Goal: Task Accomplishment & Management: Use online tool/utility

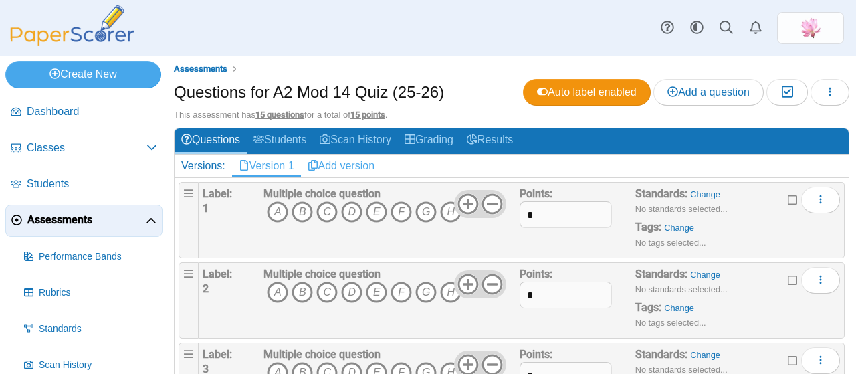
click at [357, 162] on link "Add version" at bounding box center [341, 165] width 81 height 23
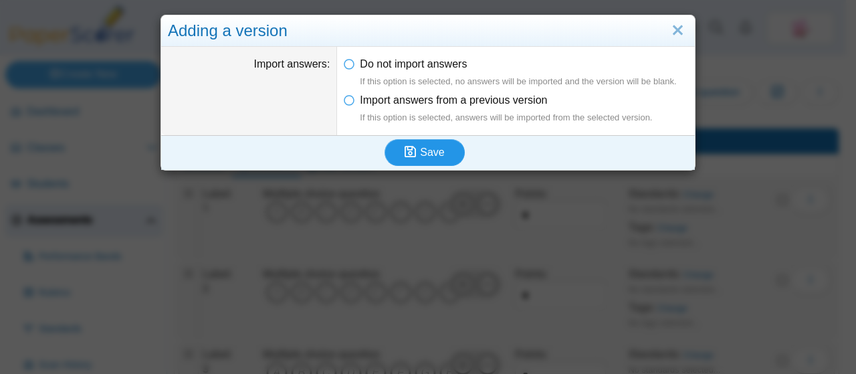
click at [423, 150] on span "Save" at bounding box center [432, 151] width 24 height 11
click at [424, 148] on span "Save" at bounding box center [432, 151] width 24 height 11
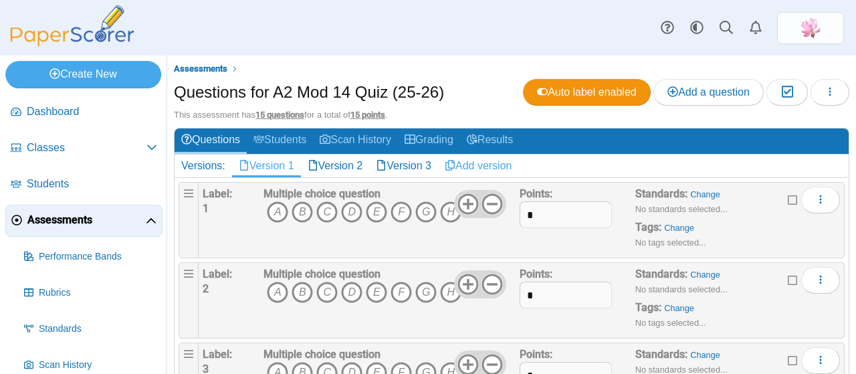
click at [483, 160] on link "Add version" at bounding box center [478, 165] width 81 height 23
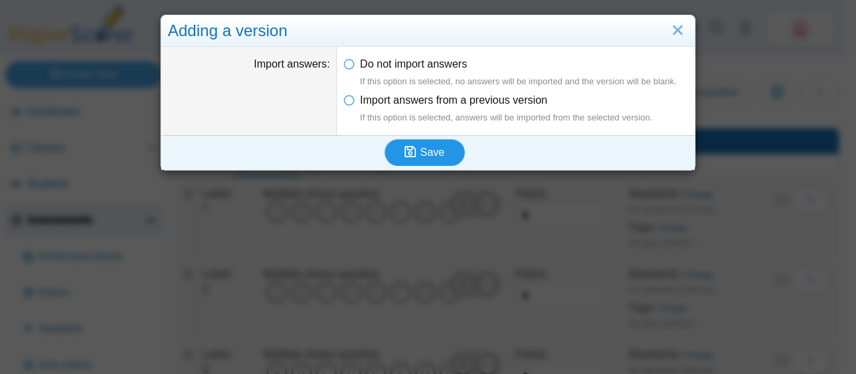
click at [415, 145] on icon "submit" at bounding box center [412, 152] width 15 height 15
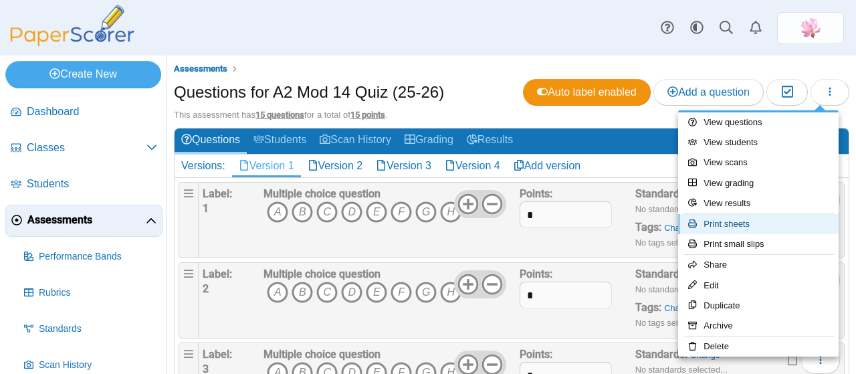
click at [740, 229] on link "Print sheets" at bounding box center [758, 224] width 160 height 20
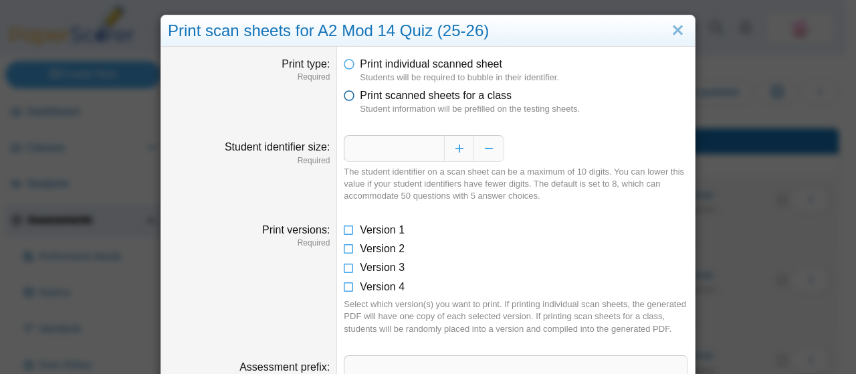
click at [346, 96] on icon at bounding box center [349, 92] width 11 height 9
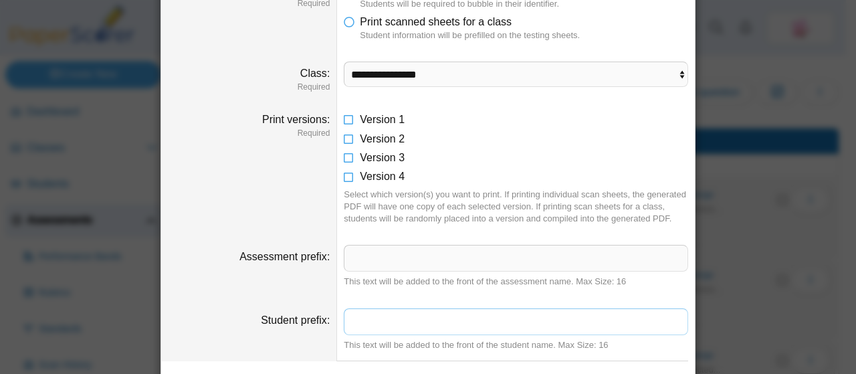
scroll to position [7, 0]
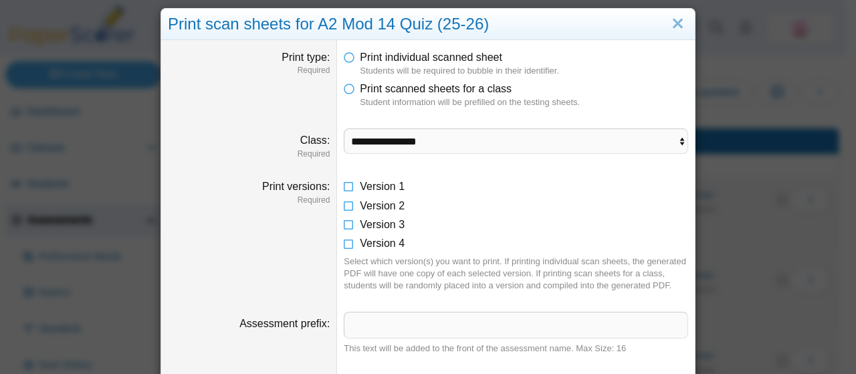
click at [337, 184] on dd "Version 1 Version 2 Version 3 Version 4 Select which version(s) you want to pri…" at bounding box center [516, 235] width 358 height 132
click at [344, 183] on icon at bounding box center [349, 183] width 11 height 9
click at [394, 142] on select "**********" at bounding box center [516, 140] width 344 height 25
click at [344, 128] on select "**********" at bounding box center [516, 140] width 344 height 25
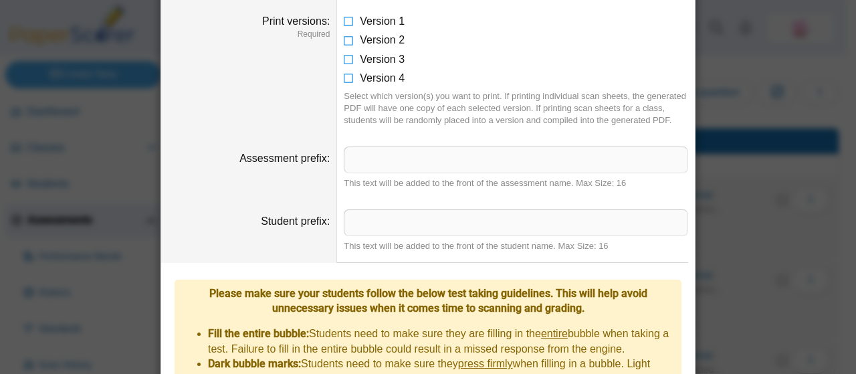
scroll to position [427, 0]
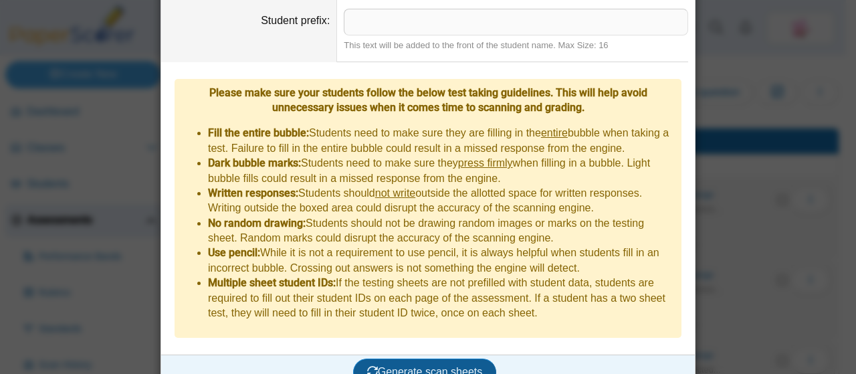
click at [457, 366] on span "Generate scan sheets" at bounding box center [425, 371] width 116 height 11
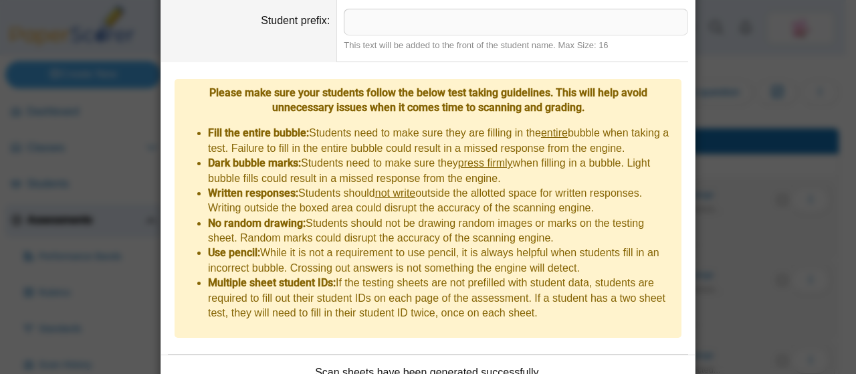
scroll to position [534, 0]
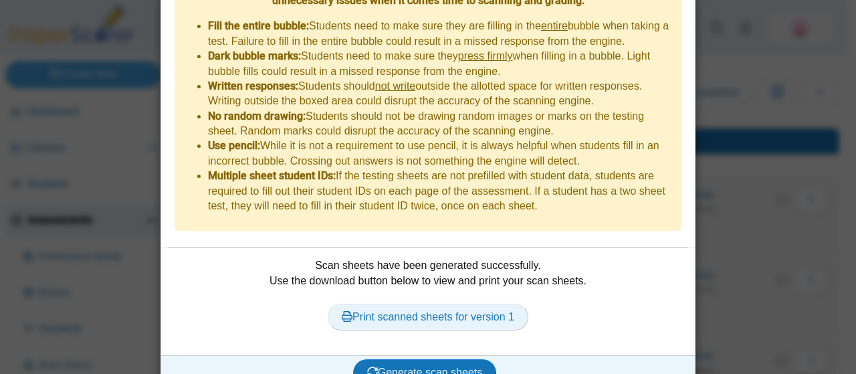
click at [445, 304] on link "Print scanned sheets for version 1" at bounding box center [428, 317] width 201 height 27
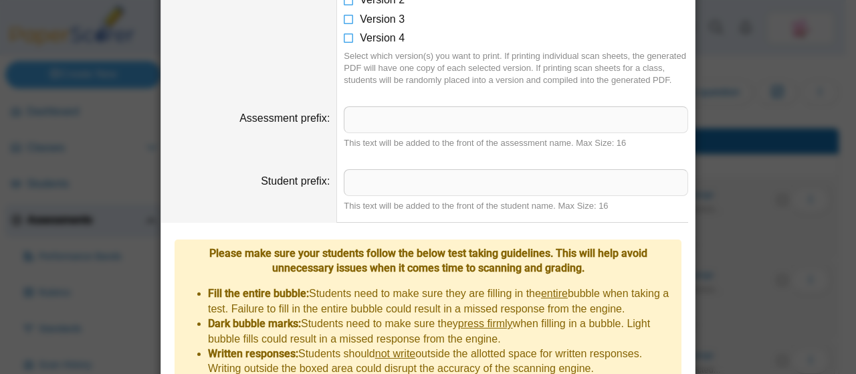
scroll to position [132, 0]
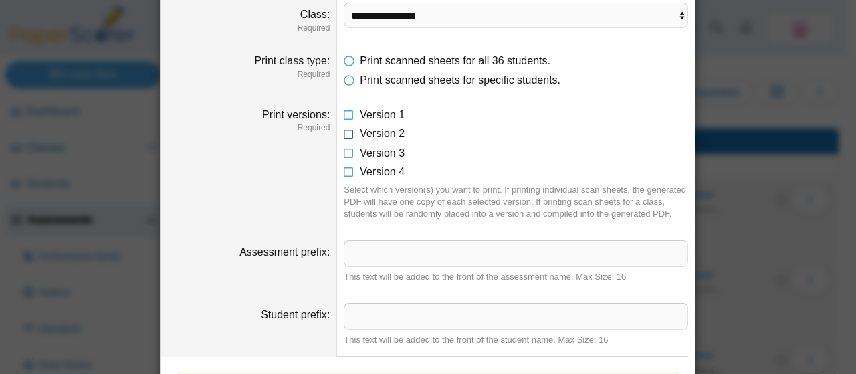
click at [344, 132] on icon at bounding box center [349, 130] width 11 height 9
click at [344, 110] on icon at bounding box center [349, 112] width 11 height 9
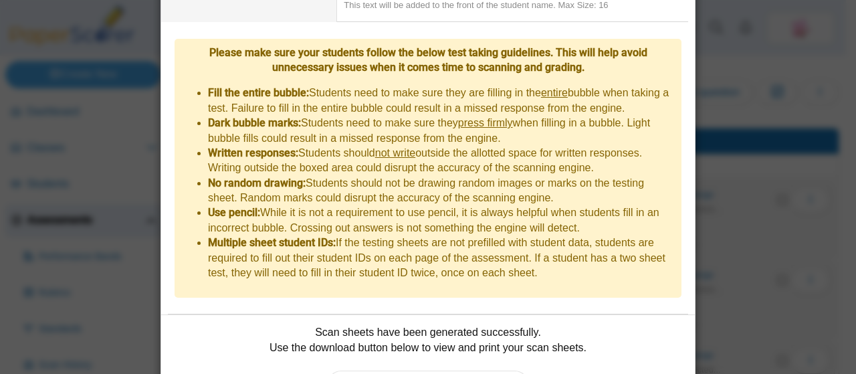
scroll to position [534, 0]
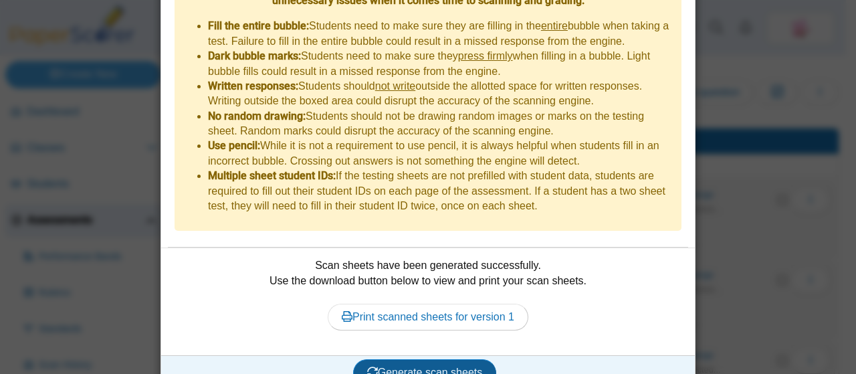
click at [421, 366] on span "Generate scan sheets" at bounding box center [425, 371] width 116 height 11
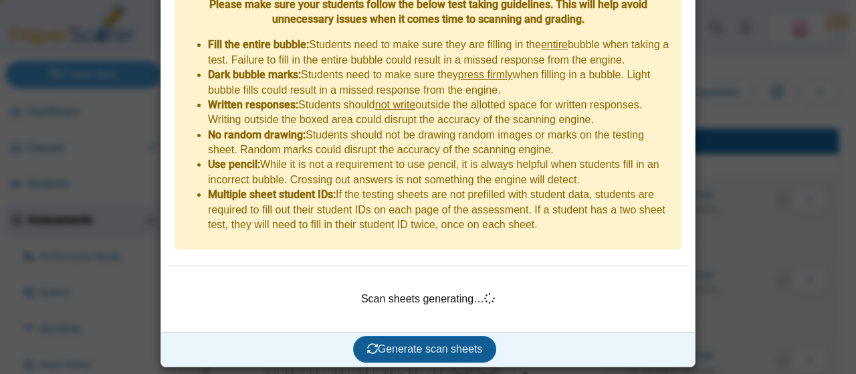
scroll to position [491, 0]
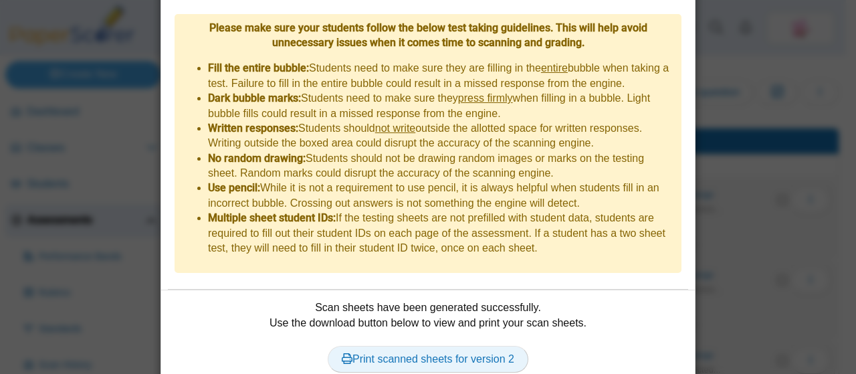
click at [451, 346] on link "Print scanned sheets for version 2" at bounding box center [428, 359] width 201 height 27
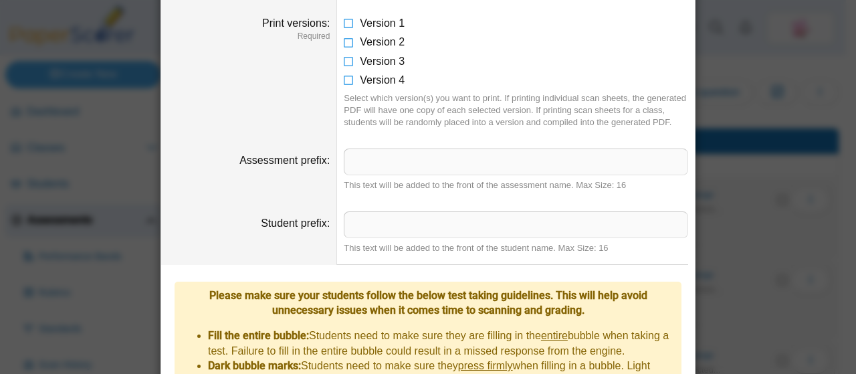
scroll to position [90, 0]
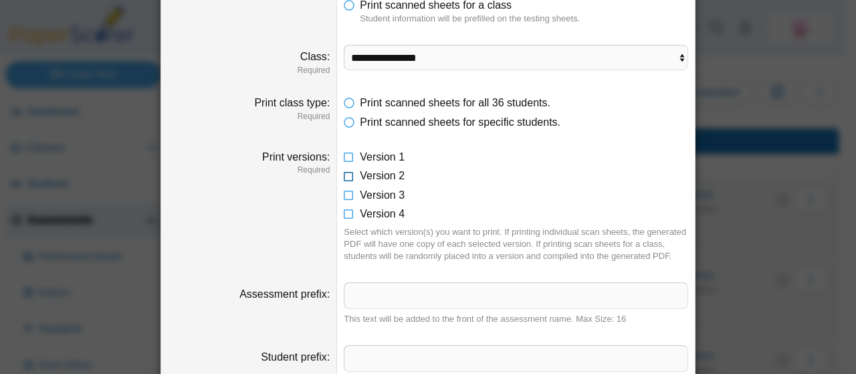
click at [344, 174] on icon at bounding box center [349, 173] width 11 height 9
click at [431, 53] on select "**********" at bounding box center [516, 57] width 344 height 25
select select "**********"
click at [344, 45] on select "**********" at bounding box center [516, 57] width 344 height 25
click at [338, 197] on dd "Version 1 Version 2 Version 3 Version 4 Select which version(s) you want to pri…" at bounding box center [516, 206] width 358 height 132
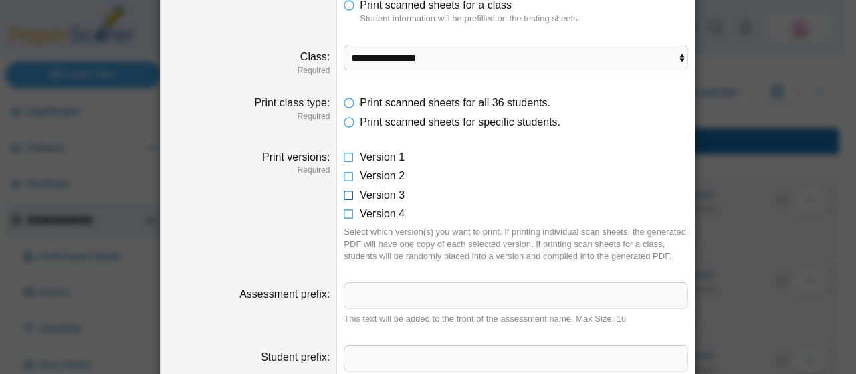
click at [344, 196] on icon at bounding box center [349, 192] width 11 height 9
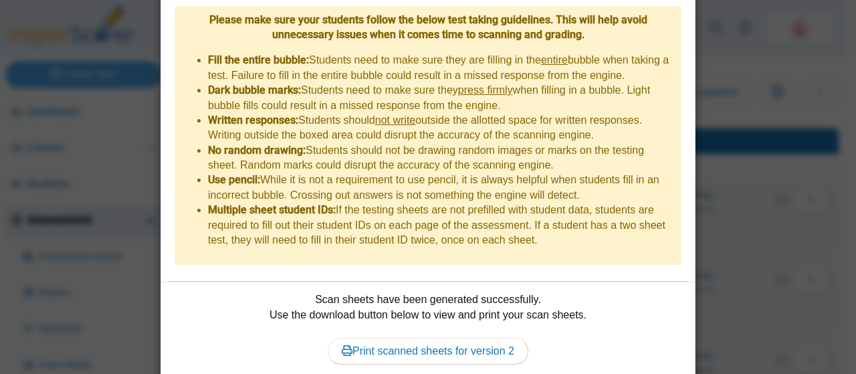
scroll to position [534, 0]
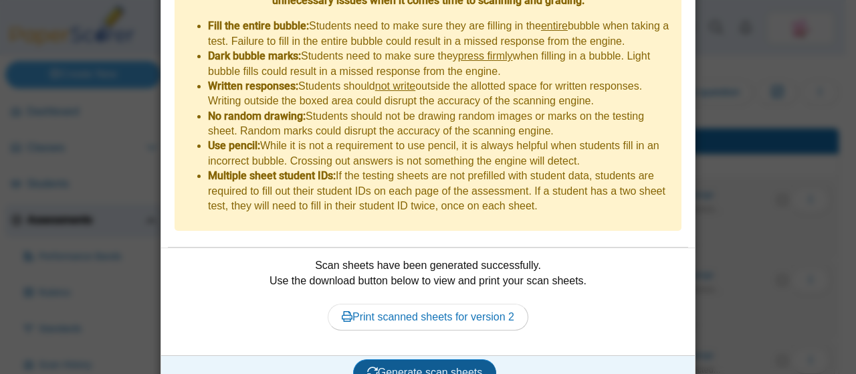
click at [412, 366] on span "Generate scan sheets" at bounding box center [425, 371] width 116 height 11
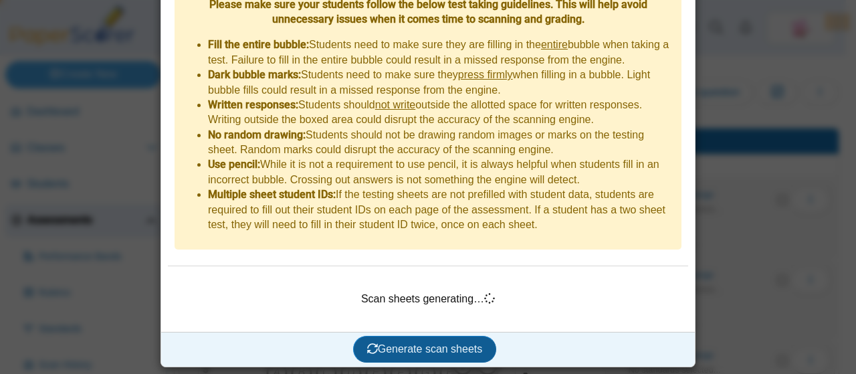
scroll to position [491, 0]
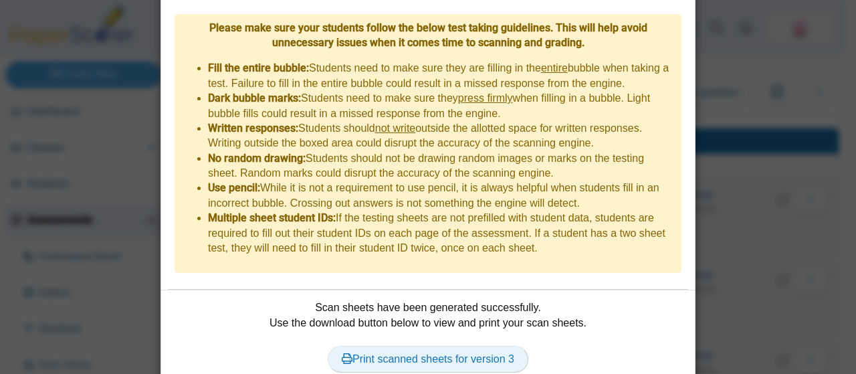
click at [459, 346] on link "Print scanned sheets for version 3" at bounding box center [428, 359] width 201 height 27
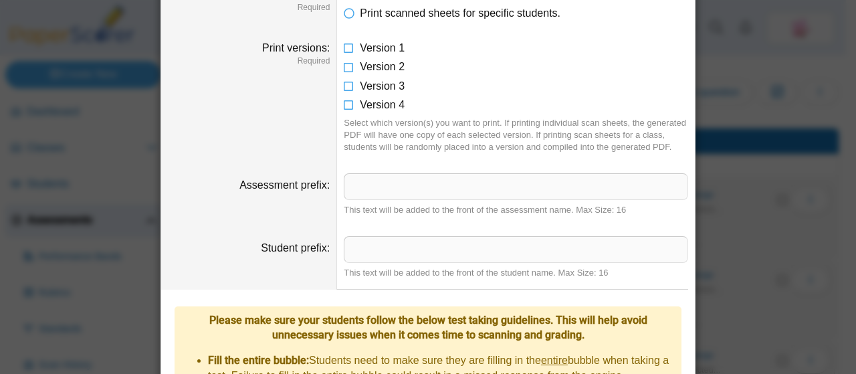
scroll to position [132, 0]
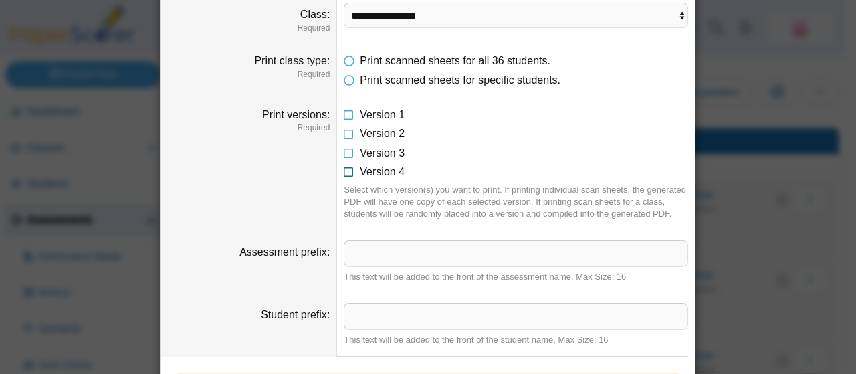
click at [344, 171] on icon at bounding box center [349, 168] width 11 height 9
click at [344, 148] on icon at bounding box center [349, 150] width 11 height 9
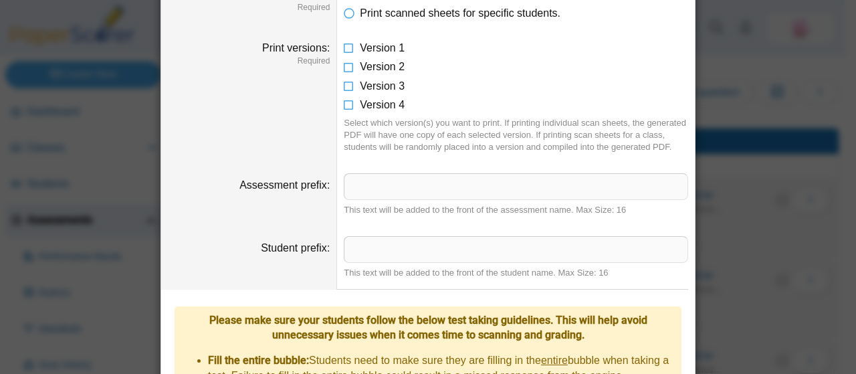
scroll to position [534, 0]
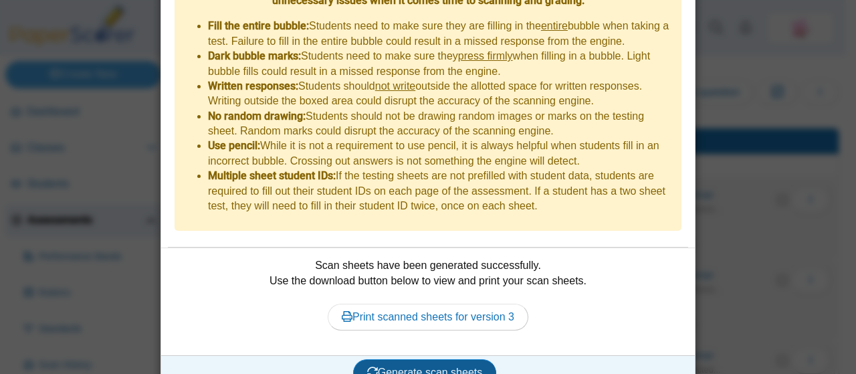
click at [433, 366] on span "Generate scan sheets" at bounding box center [425, 371] width 116 height 11
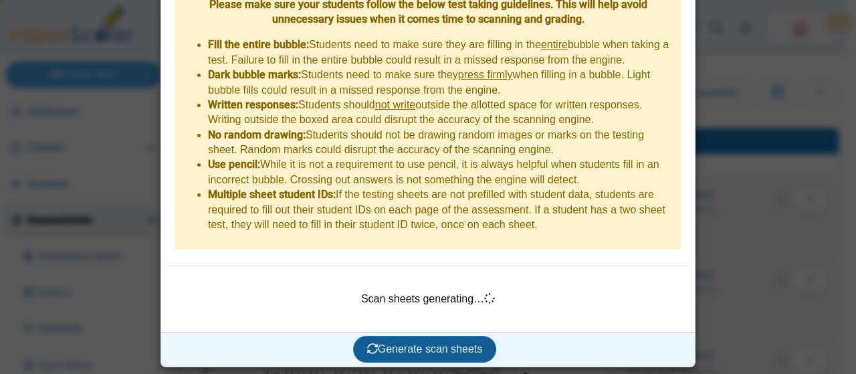
scroll to position [491, 0]
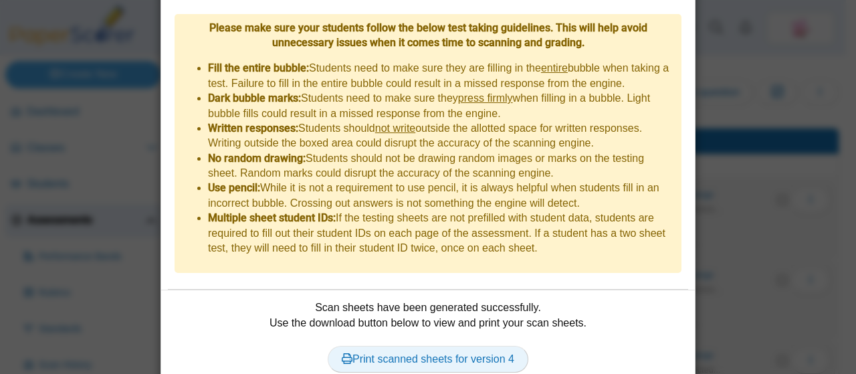
click at [453, 346] on link "Print scanned sheets for version 4" at bounding box center [428, 359] width 201 height 27
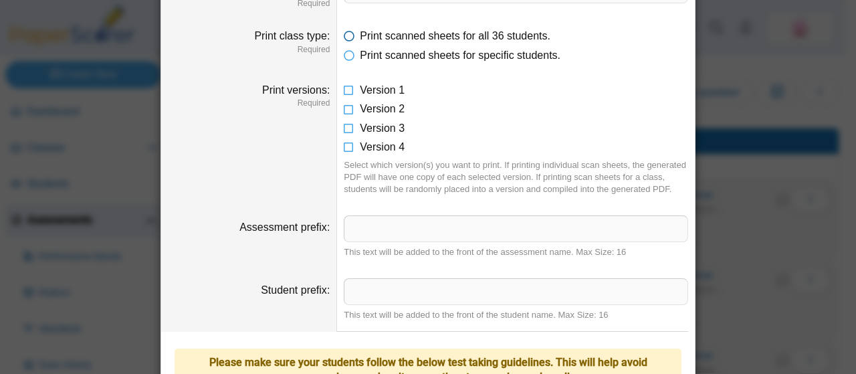
scroll to position [0, 0]
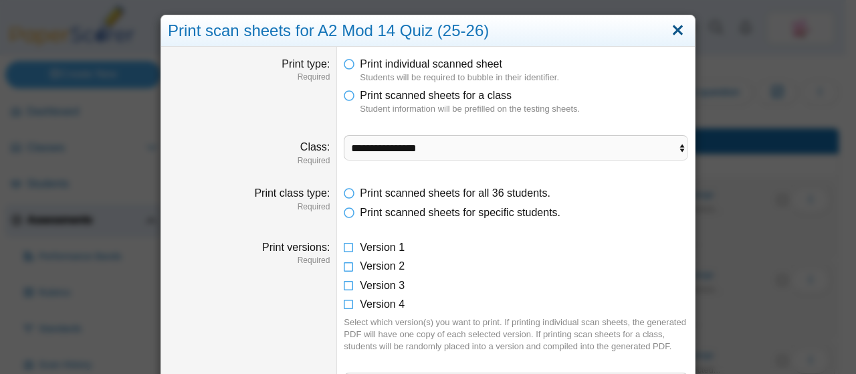
click at [667, 32] on link "Close" at bounding box center [677, 30] width 21 height 23
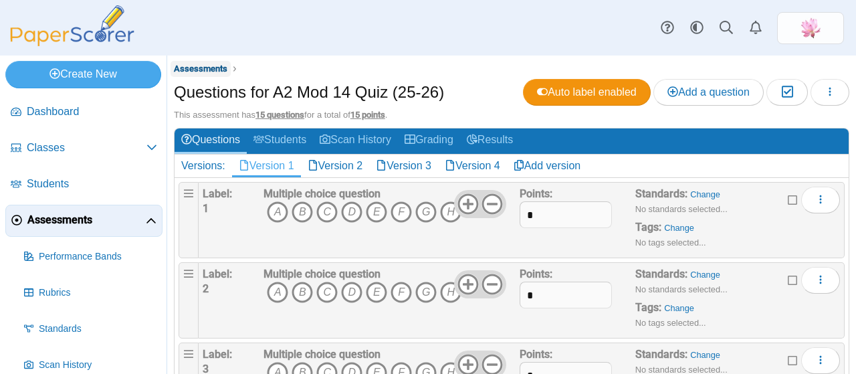
click at [208, 62] on link "Assessments" at bounding box center [201, 69] width 60 height 17
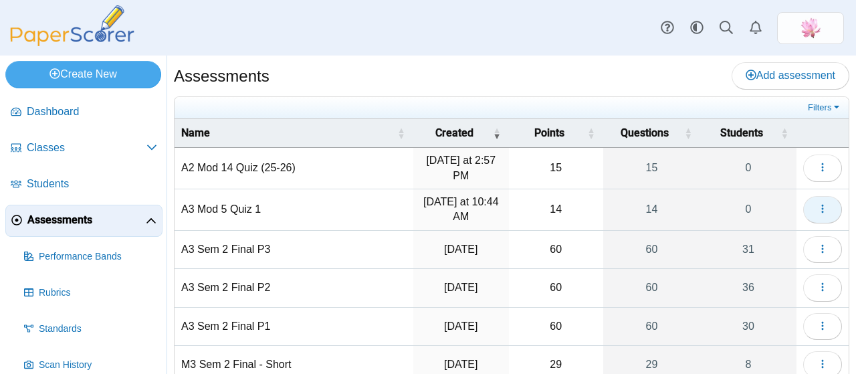
click at [821, 205] on use "button" at bounding box center [822, 209] width 2 height 9
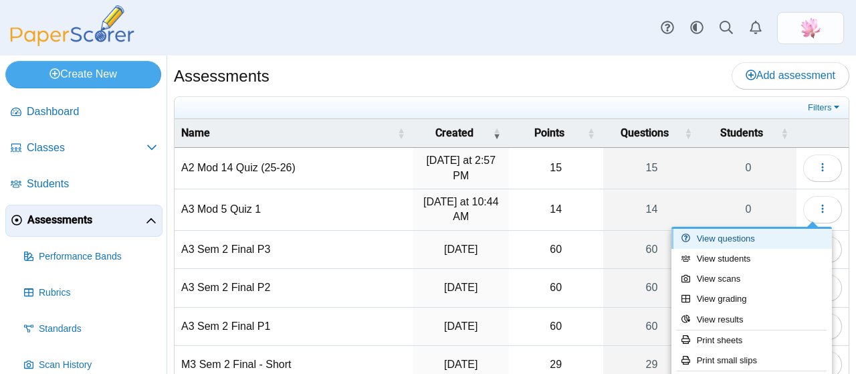
click at [741, 239] on link "View questions" at bounding box center [751, 239] width 160 height 20
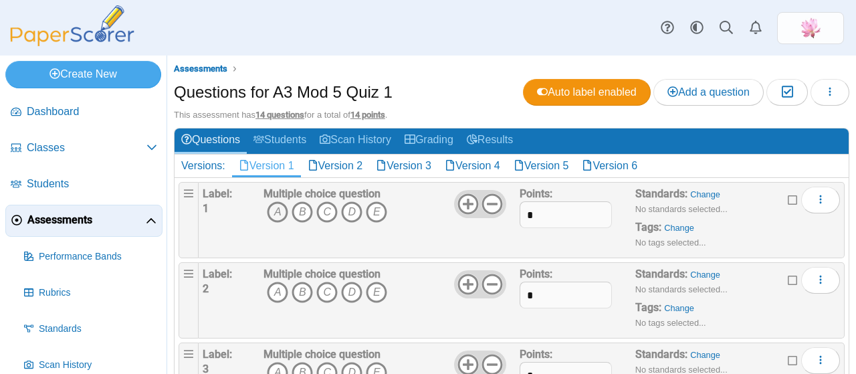
click at [280, 207] on icon "A" at bounding box center [277, 211] width 21 height 21
click at [351, 285] on icon "D" at bounding box center [351, 292] width 21 height 21
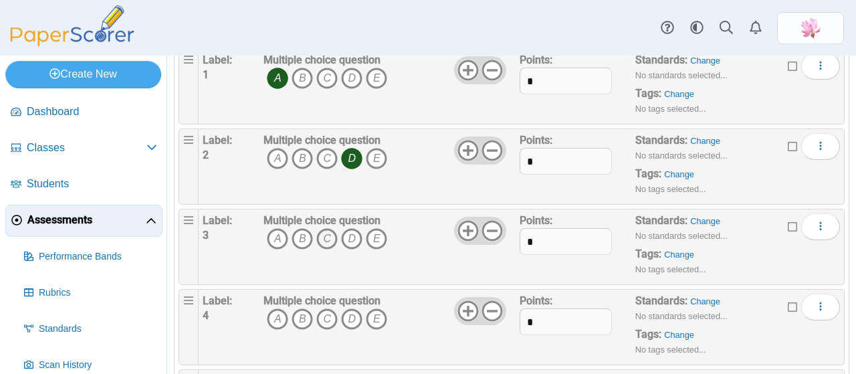
click at [325, 237] on icon "C" at bounding box center [326, 238] width 21 height 21
click at [272, 308] on icon "A" at bounding box center [277, 318] width 21 height 21
click at [333, 312] on icon "C" at bounding box center [326, 318] width 21 height 21
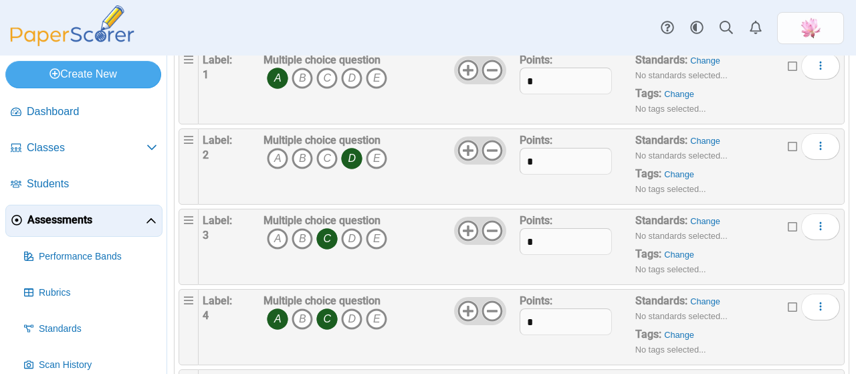
scroll to position [267, 0]
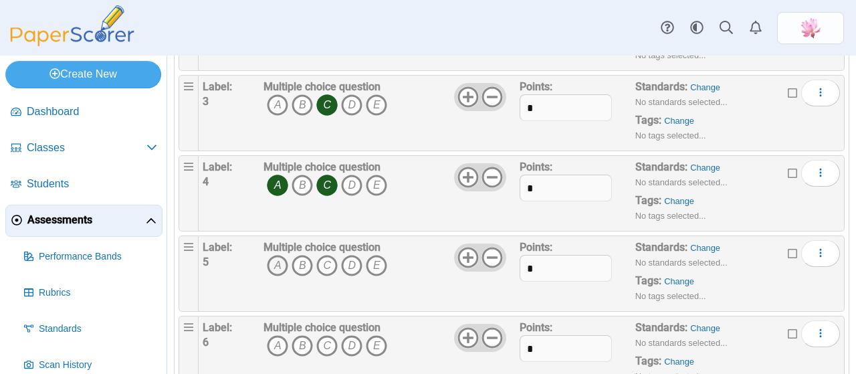
click at [270, 261] on icon "A" at bounding box center [277, 265] width 21 height 21
click at [278, 335] on icon "A" at bounding box center [277, 345] width 21 height 21
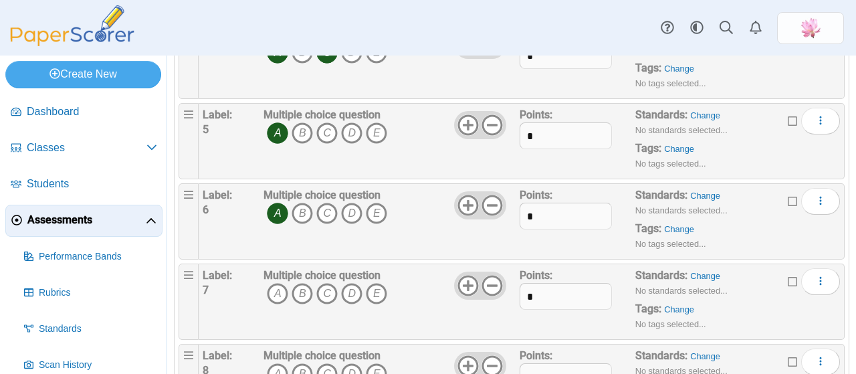
scroll to position [401, 0]
click at [305, 286] on icon "B" at bounding box center [302, 292] width 21 height 21
click at [280, 362] on icon "A" at bounding box center [277, 372] width 21 height 21
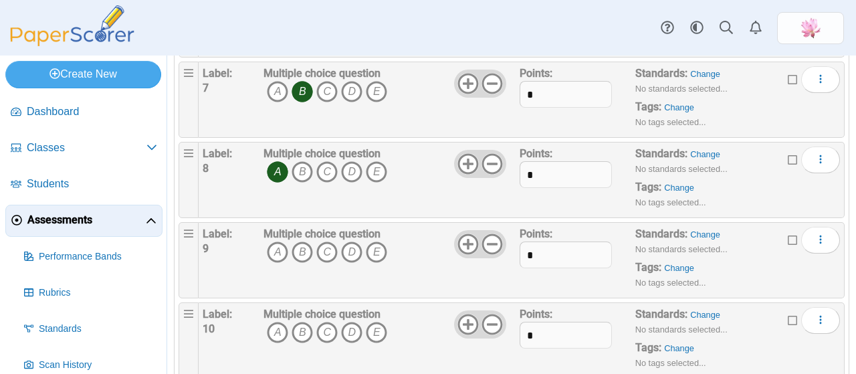
scroll to position [736, 0]
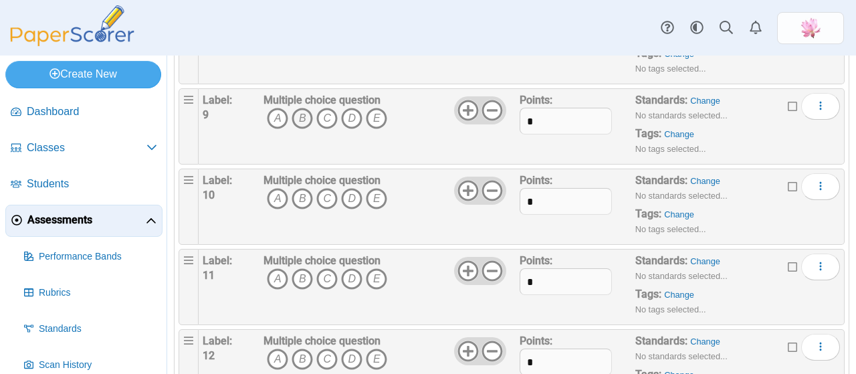
click at [304, 108] on icon "B" at bounding box center [302, 118] width 21 height 21
click at [271, 189] on icon "A" at bounding box center [277, 198] width 21 height 21
click at [270, 277] on icon "A" at bounding box center [277, 278] width 21 height 21
click at [328, 272] on icon "C" at bounding box center [326, 278] width 21 height 21
click at [333, 350] on icon "C" at bounding box center [326, 358] width 21 height 21
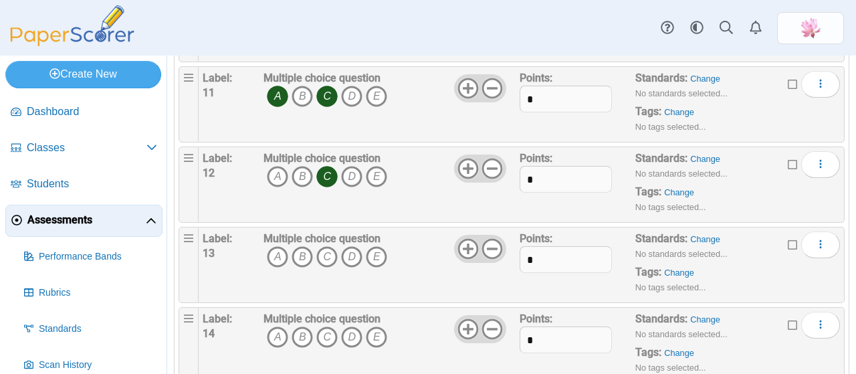
scroll to position [936, 0]
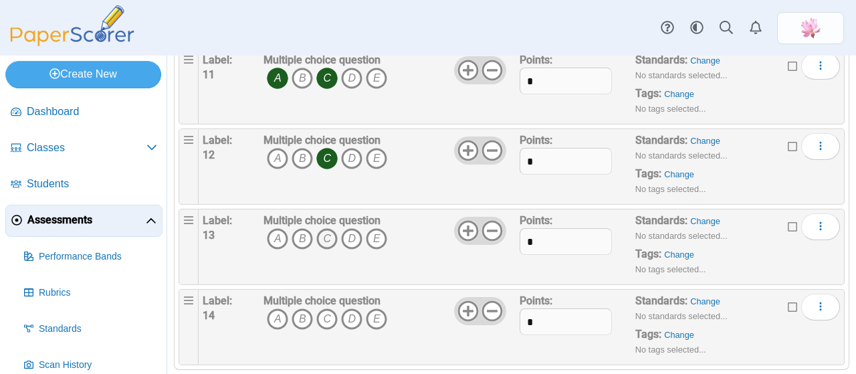
click at [329, 228] on icon "C" at bounding box center [326, 238] width 21 height 21
click at [280, 313] on icon "A" at bounding box center [277, 318] width 21 height 21
click at [352, 314] on icon "D" at bounding box center [351, 318] width 21 height 21
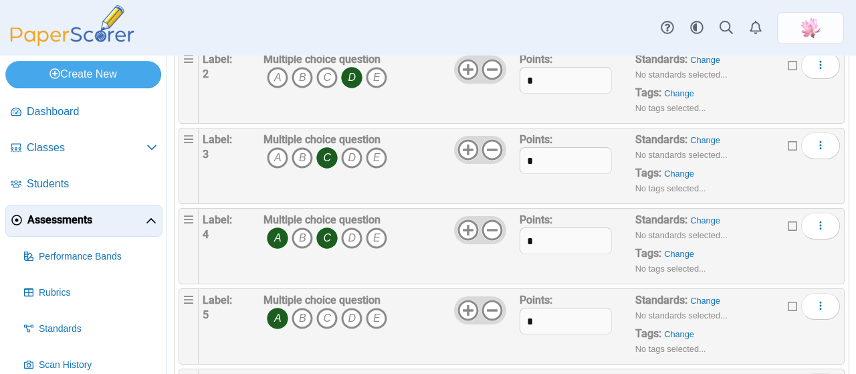
scroll to position [0, 0]
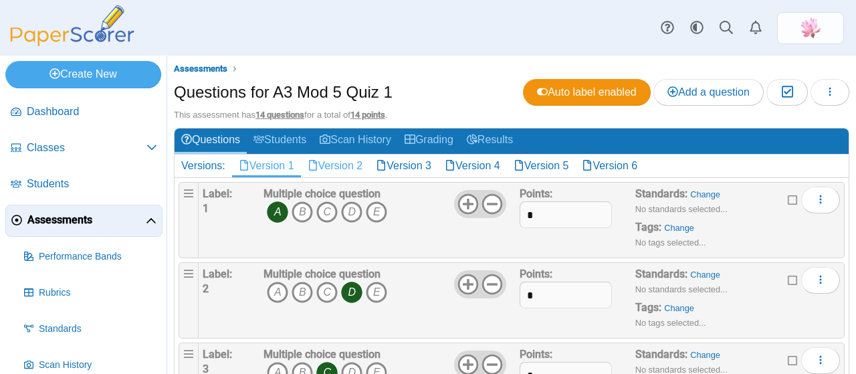
click at [358, 165] on link "Version 2" at bounding box center [335, 165] width 69 height 23
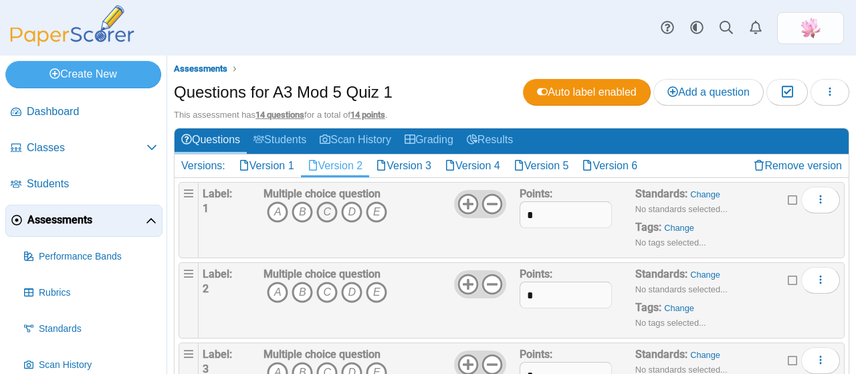
click at [326, 211] on icon "C" at bounding box center [326, 211] width 21 height 21
click at [331, 288] on icon "C" at bounding box center [326, 292] width 21 height 21
click at [277, 362] on icon "A" at bounding box center [277, 372] width 21 height 21
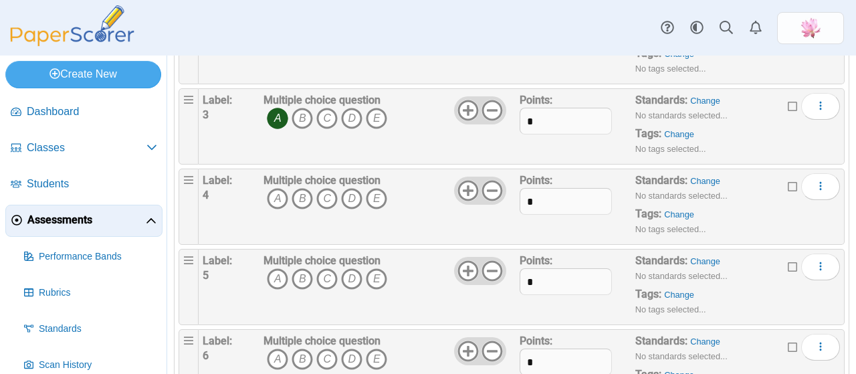
scroll to position [267, 0]
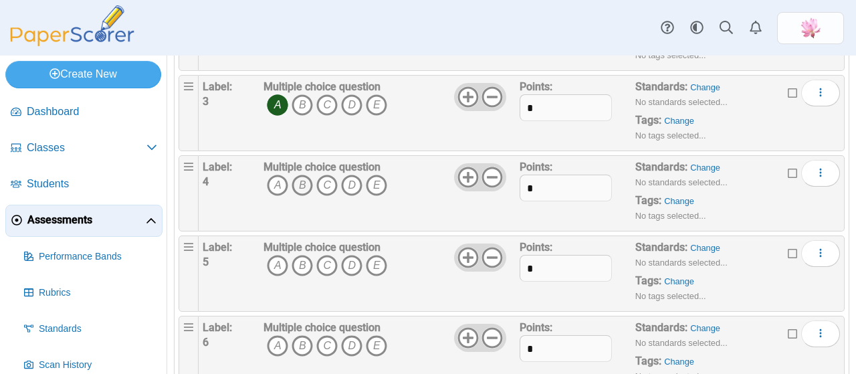
click at [308, 181] on icon "B" at bounding box center [302, 185] width 21 height 21
click at [322, 255] on icon "C" at bounding box center [326, 265] width 21 height 21
click at [280, 340] on icon "A" at bounding box center [277, 345] width 21 height 21
click at [328, 339] on icon "C" at bounding box center [326, 345] width 21 height 21
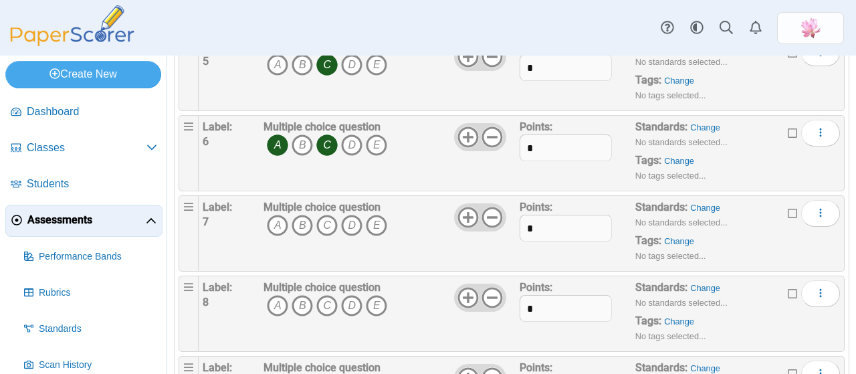
scroll to position [535, 0]
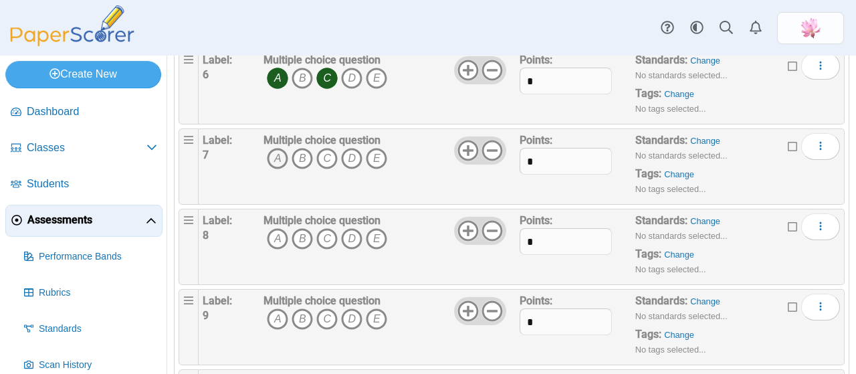
click at [277, 148] on icon "A" at bounding box center [277, 158] width 21 height 21
click at [275, 233] on icon "A" at bounding box center [277, 238] width 21 height 21
click at [329, 323] on icon "C" at bounding box center [326, 318] width 21 height 21
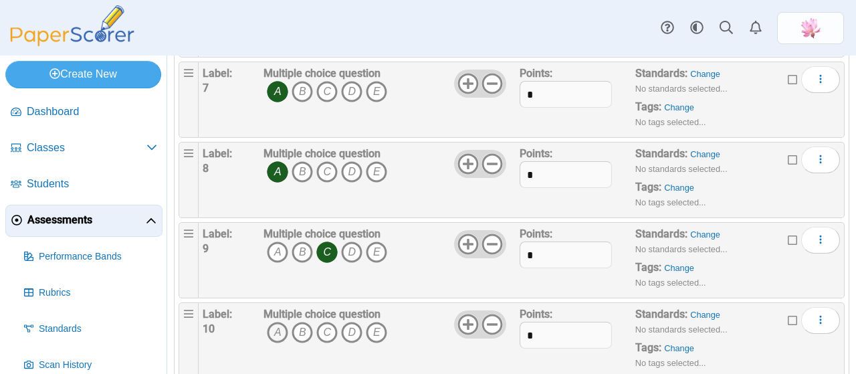
click at [274, 324] on icon "A" at bounding box center [277, 332] width 21 height 21
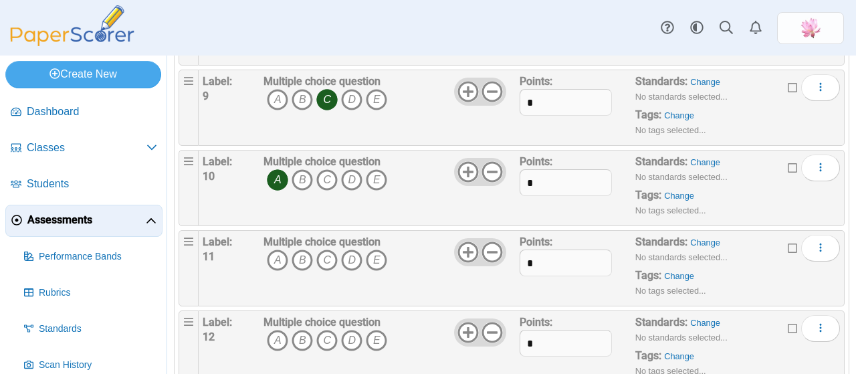
scroll to position [802, 0]
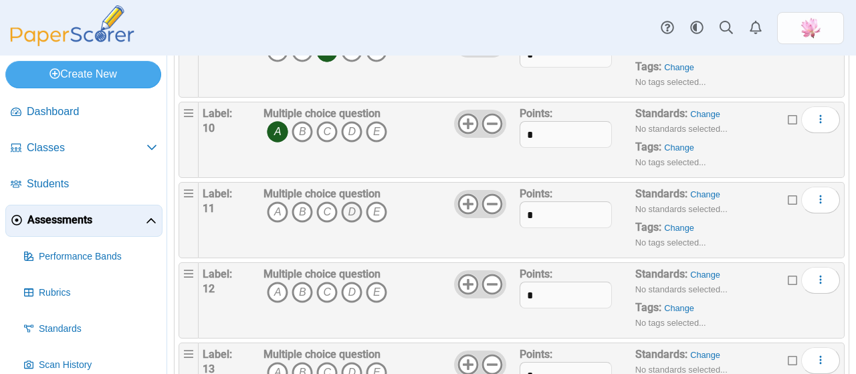
click at [356, 205] on icon "D" at bounding box center [351, 211] width 21 height 21
click at [380, 205] on icon "E" at bounding box center [376, 211] width 21 height 21
click at [273, 286] on icon "A" at bounding box center [277, 292] width 21 height 21
click at [281, 362] on icon "A" at bounding box center [277, 372] width 21 height 21
click at [322, 362] on icon "C" at bounding box center [326, 372] width 21 height 21
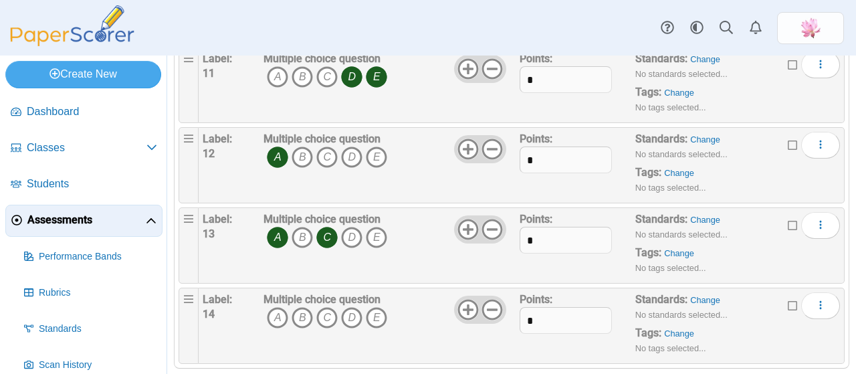
scroll to position [950, 0]
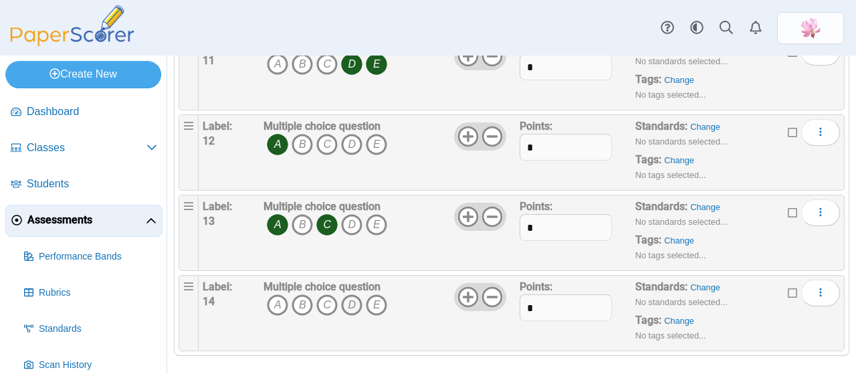
click at [354, 294] on icon "D" at bounding box center [351, 304] width 21 height 21
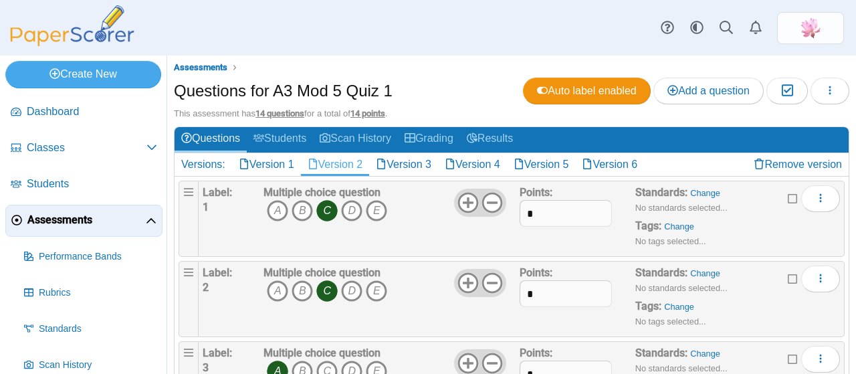
scroll to position [0, 0]
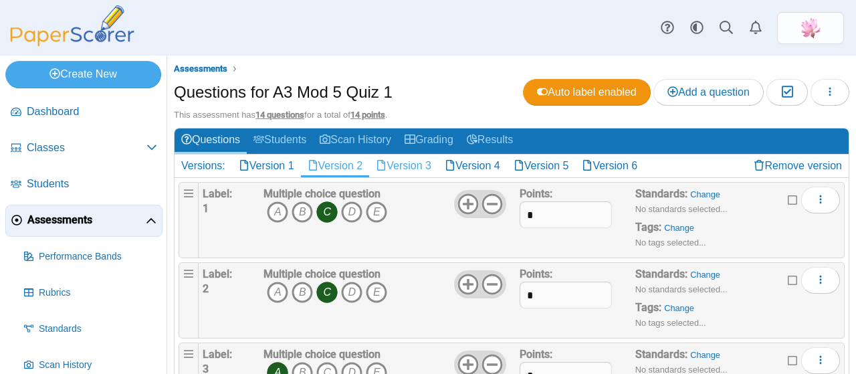
click at [411, 166] on link "Version 3" at bounding box center [403, 165] width 69 height 23
click at [355, 213] on icon "D" at bounding box center [351, 211] width 21 height 21
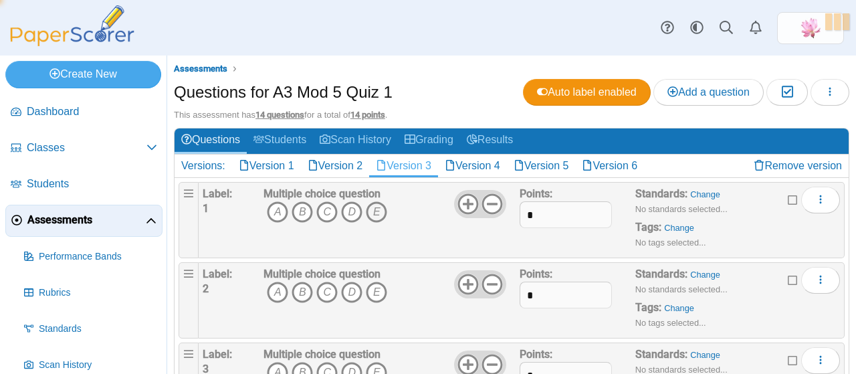
click at [377, 213] on icon "E" at bounding box center [376, 211] width 21 height 21
click at [277, 288] on icon "A" at bounding box center [277, 292] width 21 height 21
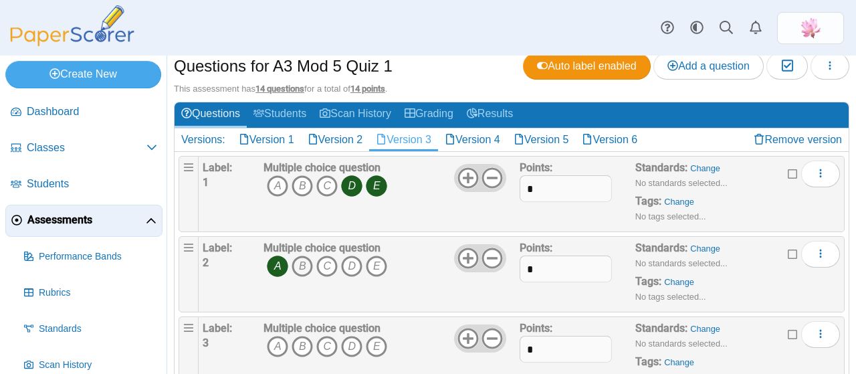
scroll to position [67, 0]
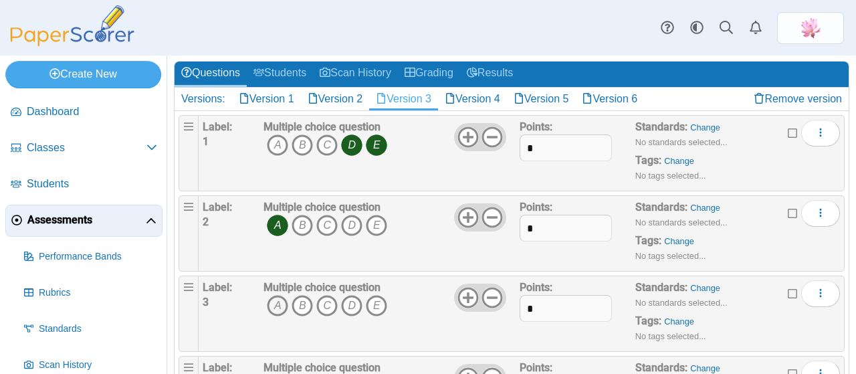
click at [278, 305] on icon "A" at bounding box center [277, 305] width 21 height 21
click at [328, 306] on icon "C" at bounding box center [326, 305] width 21 height 21
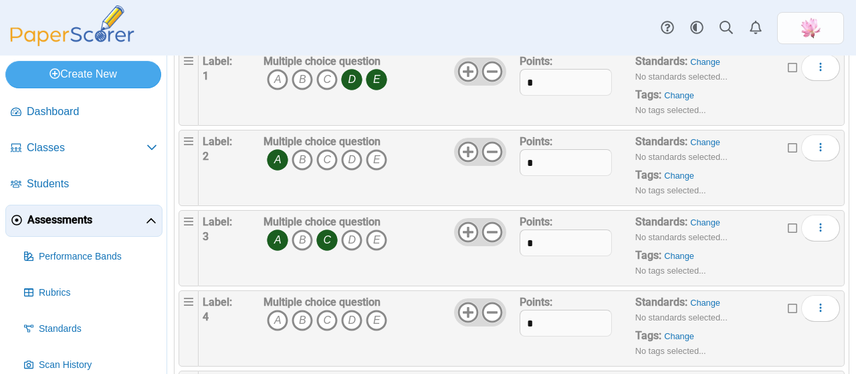
scroll to position [267, 0]
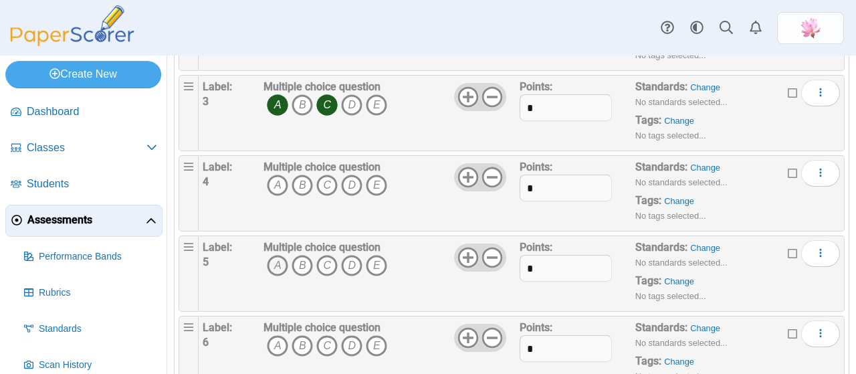
click at [278, 263] on icon "A" at bounding box center [277, 265] width 21 height 21
click at [326, 260] on icon "C" at bounding box center [326, 265] width 21 height 21
click at [281, 180] on icon "A" at bounding box center [277, 185] width 21 height 21
click at [322, 182] on icon "C" at bounding box center [326, 185] width 21 height 21
click at [351, 267] on icon "D" at bounding box center [351, 265] width 21 height 21
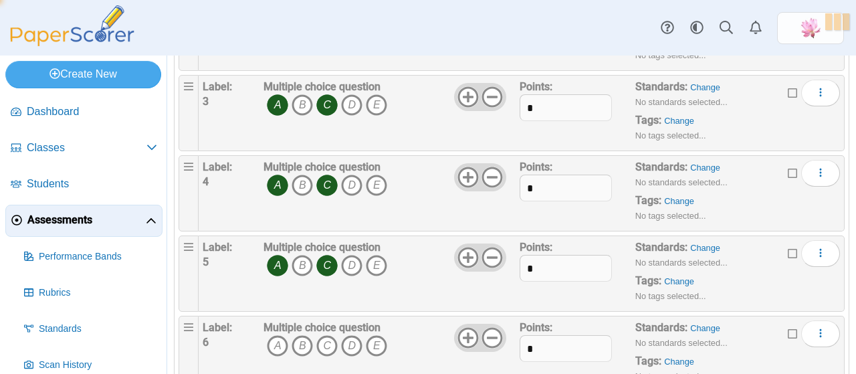
click at [325, 261] on icon "C" at bounding box center [326, 265] width 21 height 21
click at [278, 262] on icon "A" at bounding box center [277, 265] width 21 height 21
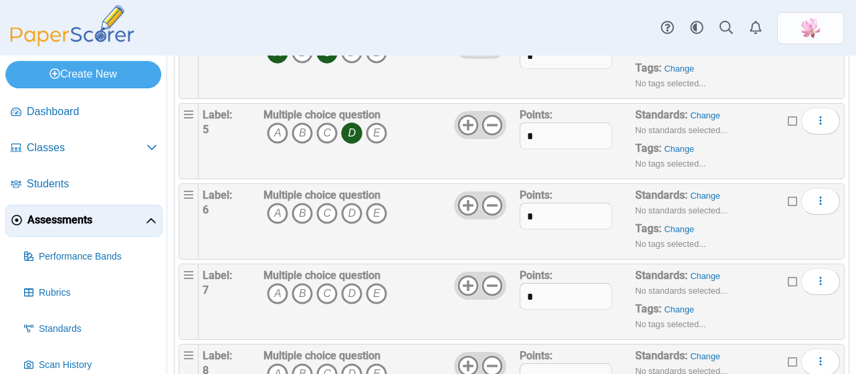
scroll to position [401, 0]
click at [520, 193] on b "Points:" at bounding box center [536, 193] width 33 height 13
click at [326, 209] on icon "C" at bounding box center [326, 211] width 21 height 21
click at [273, 282] on icon "A" at bounding box center [277, 292] width 21 height 21
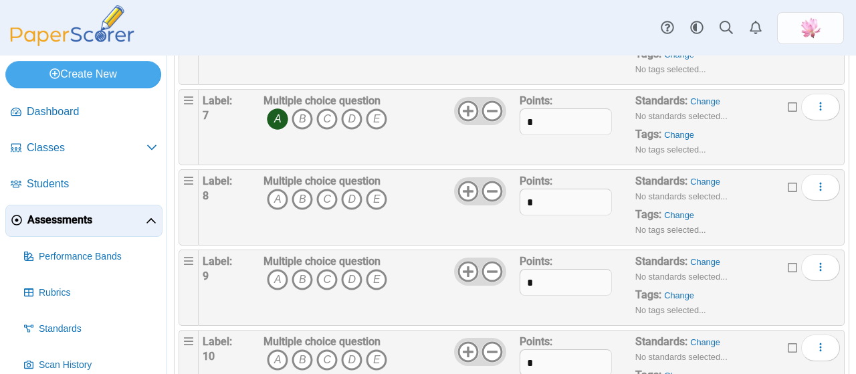
scroll to position [602, 0]
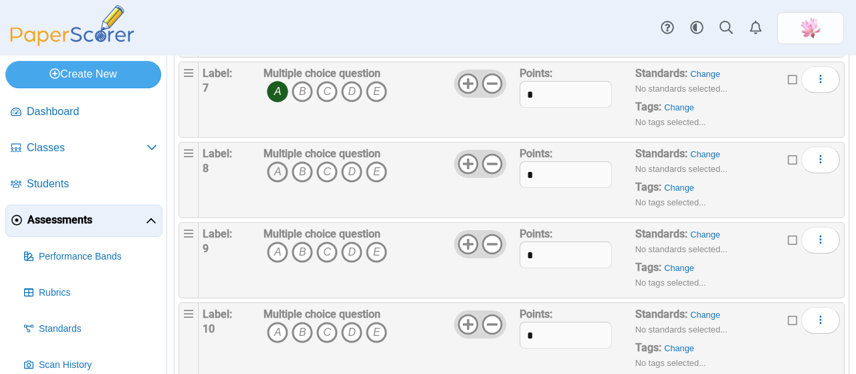
click at [277, 162] on icon "A" at bounding box center [277, 171] width 21 height 21
click at [278, 247] on icon "A" at bounding box center [277, 251] width 21 height 21
click at [276, 327] on icon "A" at bounding box center [277, 332] width 21 height 21
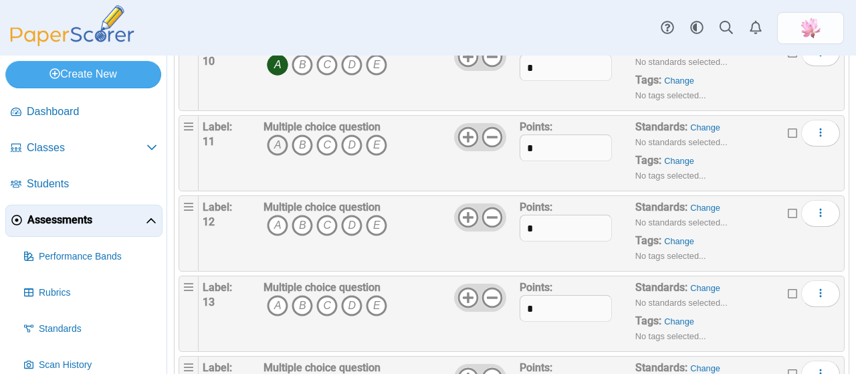
click at [280, 142] on icon "A" at bounding box center [277, 144] width 21 height 21
click at [302, 222] on icon "B" at bounding box center [302, 225] width 21 height 21
click at [327, 300] on icon "C" at bounding box center [326, 305] width 21 height 21
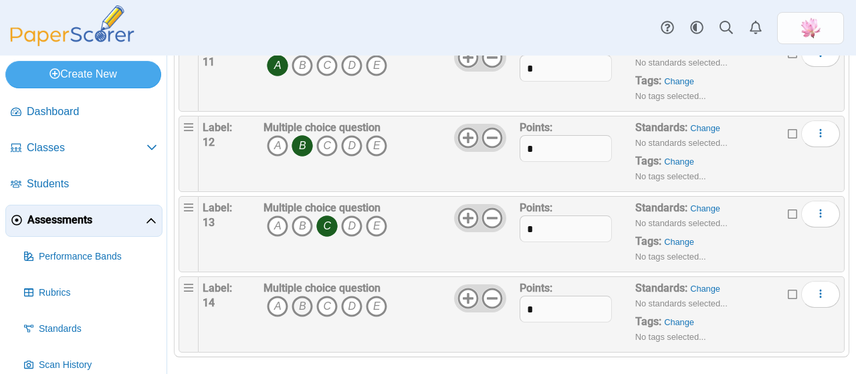
scroll to position [950, 0]
click at [273, 298] on icon "A" at bounding box center [277, 304] width 21 height 21
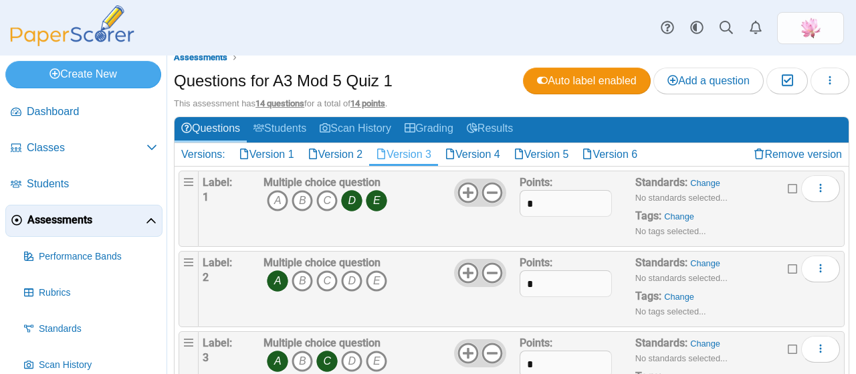
scroll to position [0, 0]
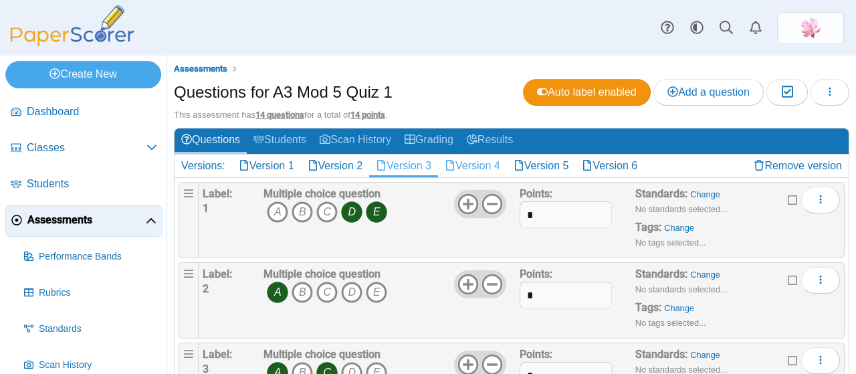
click at [487, 167] on link "Version 4" at bounding box center [472, 165] width 69 height 23
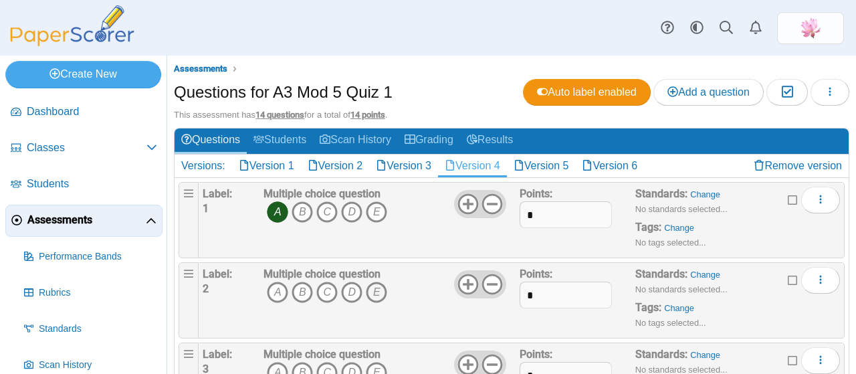
click at [378, 292] on icon "E" at bounding box center [376, 292] width 21 height 21
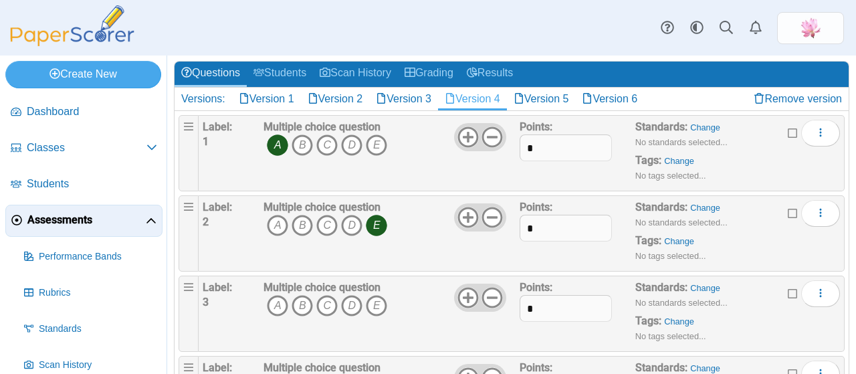
scroll to position [134, 0]
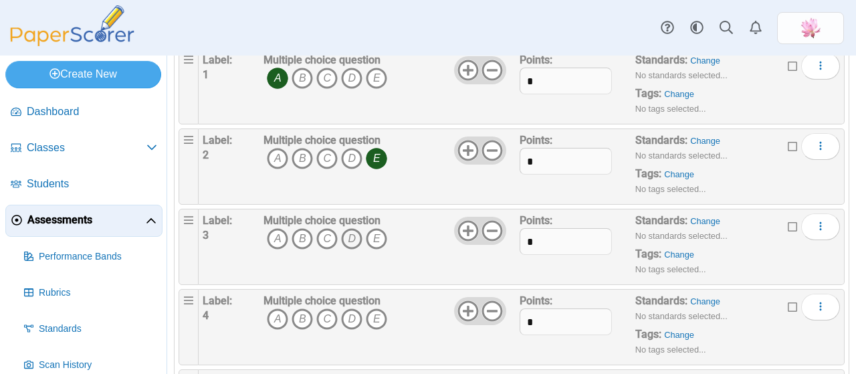
click at [349, 239] on icon "D" at bounding box center [351, 238] width 21 height 21
click at [314, 316] on span "A B C D E" at bounding box center [325, 320] width 124 height 25
click at [320, 313] on icon "C" at bounding box center [326, 318] width 21 height 21
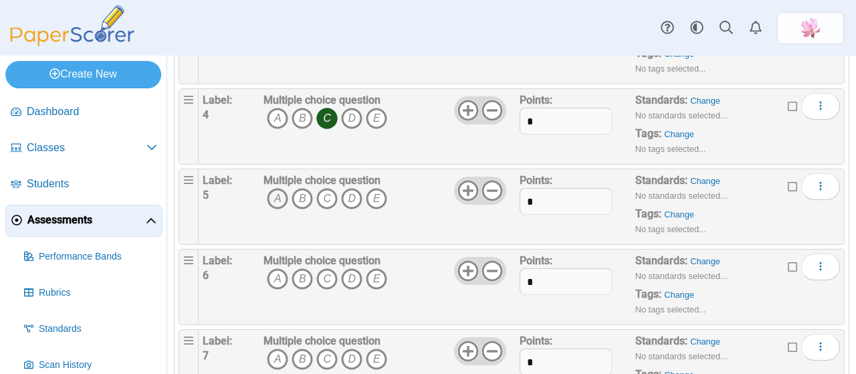
click at [273, 193] on icon "A" at bounding box center [277, 198] width 21 height 21
click at [330, 194] on icon "C" at bounding box center [326, 198] width 21 height 21
click at [277, 271] on icon "A" at bounding box center [277, 278] width 21 height 21
click at [374, 278] on icon "E" at bounding box center [376, 278] width 21 height 21
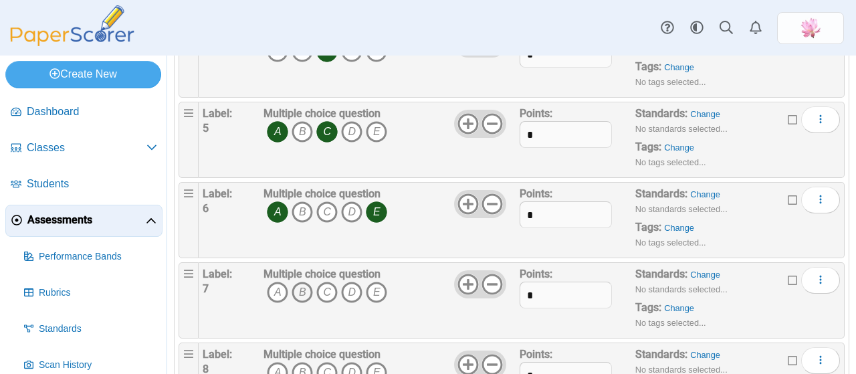
click at [302, 284] on icon "B" at bounding box center [302, 292] width 21 height 21
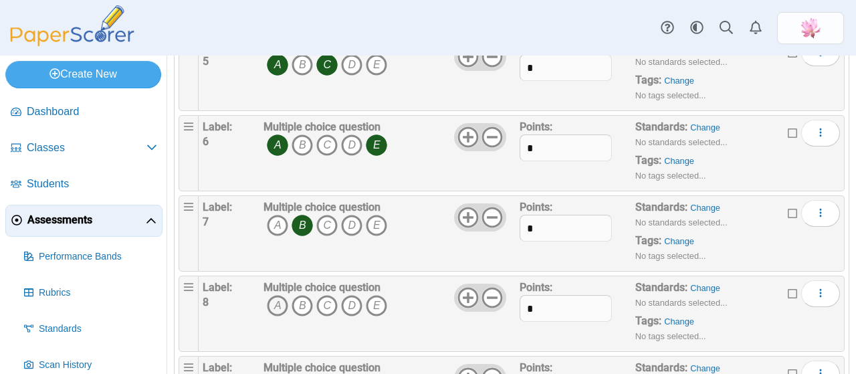
click at [277, 302] on icon "A" at bounding box center [277, 305] width 21 height 21
click at [324, 302] on icon "C" at bounding box center [326, 305] width 21 height 21
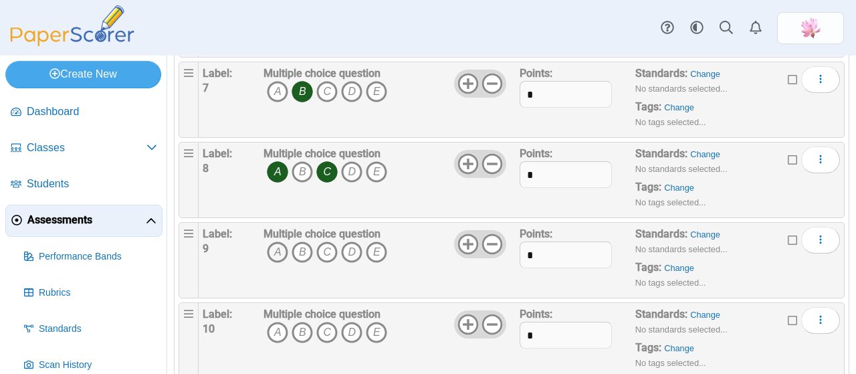
click at [274, 246] on icon "A" at bounding box center [277, 251] width 21 height 21
click at [306, 325] on icon "B" at bounding box center [302, 332] width 21 height 21
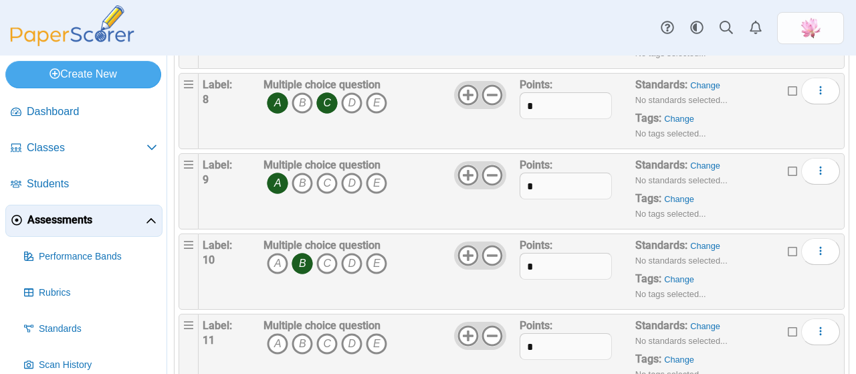
scroll to position [736, 0]
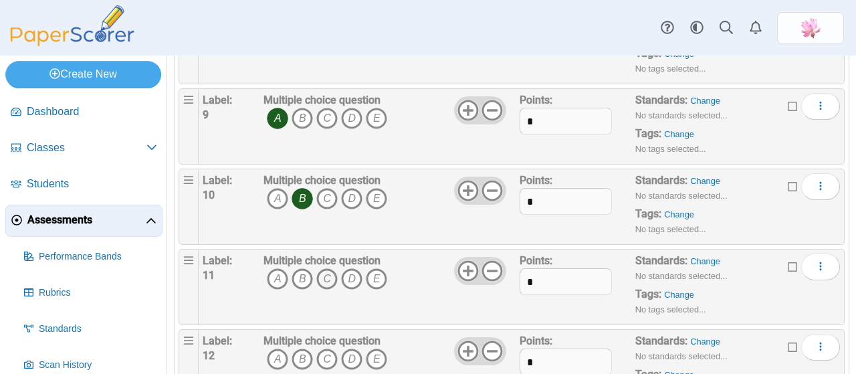
click at [327, 273] on icon "C" at bounding box center [326, 278] width 21 height 21
click at [273, 354] on icon "A" at bounding box center [277, 358] width 21 height 21
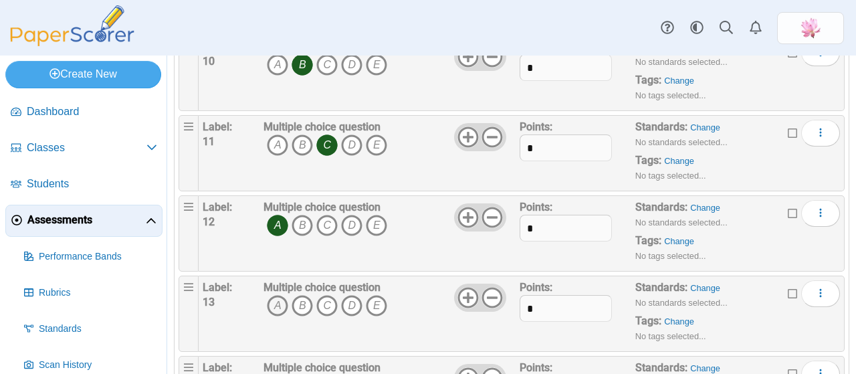
click at [277, 300] on icon "A" at bounding box center [277, 305] width 21 height 21
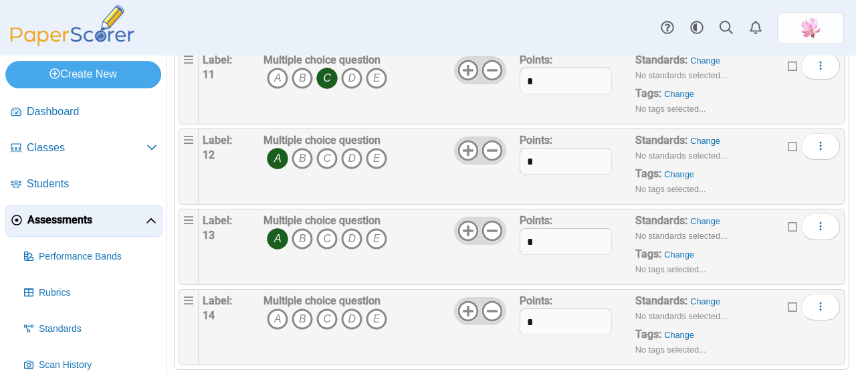
scroll to position [950, 0]
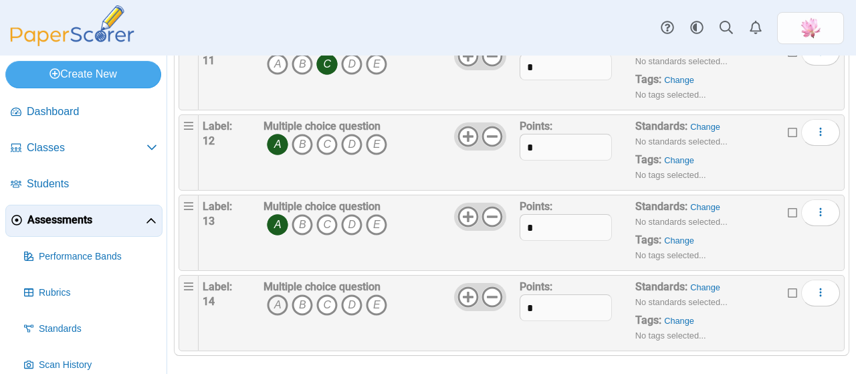
click at [280, 297] on icon "A" at bounding box center [277, 304] width 21 height 21
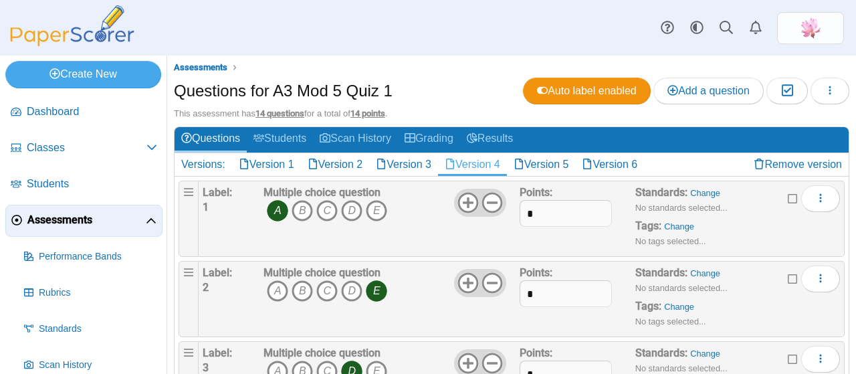
scroll to position [0, 0]
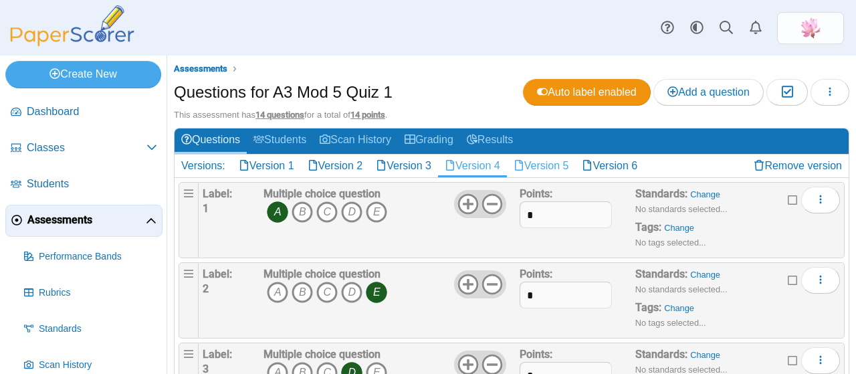
click at [558, 162] on link "Version 5" at bounding box center [541, 165] width 69 height 23
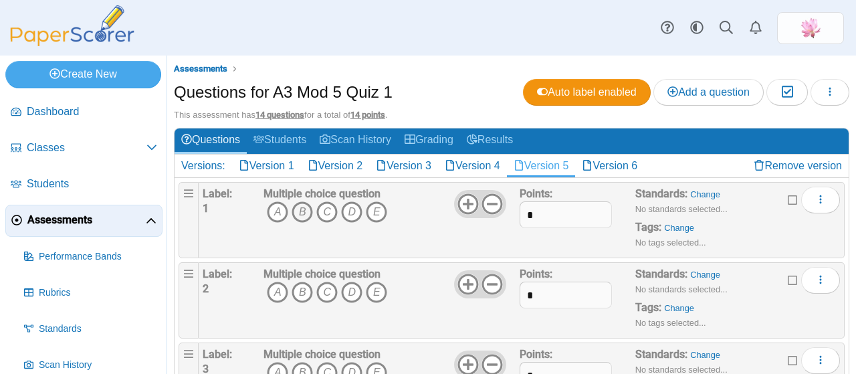
click at [303, 205] on icon "B" at bounding box center [302, 211] width 21 height 21
click at [273, 296] on icon "A" at bounding box center [277, 292] width 21 height 21
click at [332, 290] on icon "C" at bounding box center [326, 292] width 21 height 21
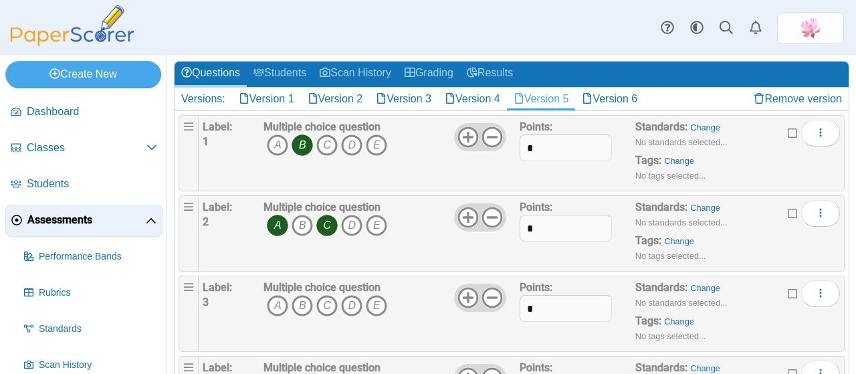
scroll to position [134, 0]
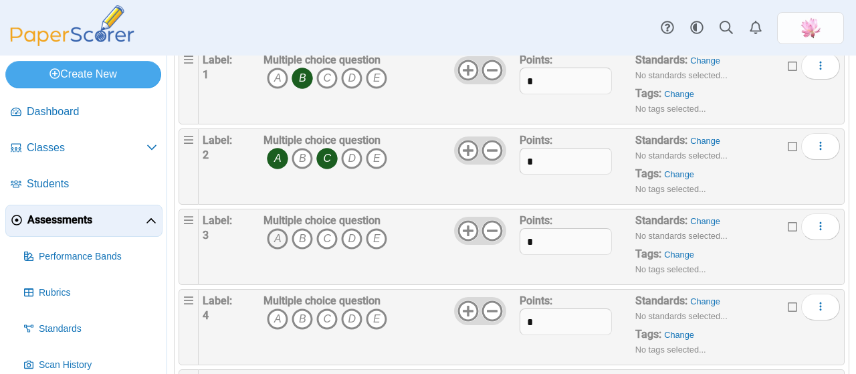
click at [271, 234] on icon "A" at bounding box center [277, 238] width 21 height 21
click at [294, 317] on icon "B" at bounding box center [302, 318] width 21 height 21
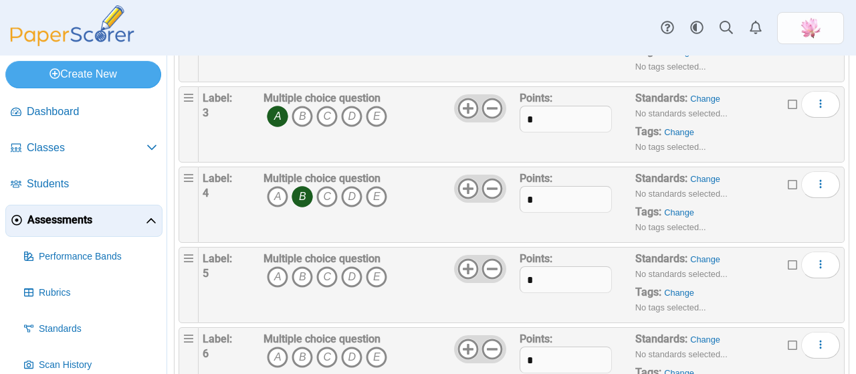
scroll to position [267, 0]
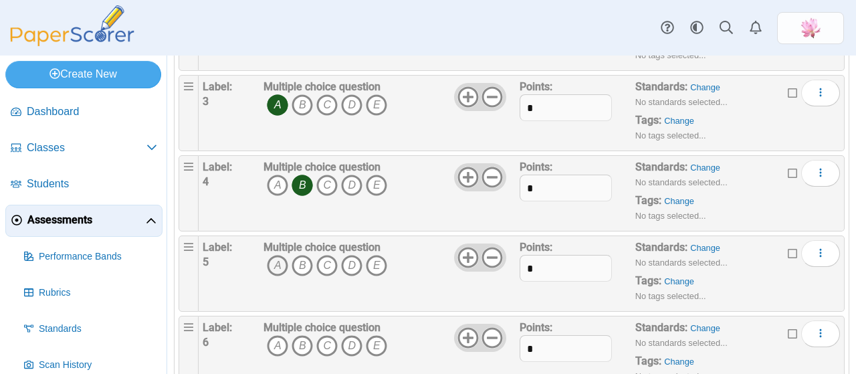
click at [278, 263] on icon "A" at bounding box center [277, 265] width 21 height 21
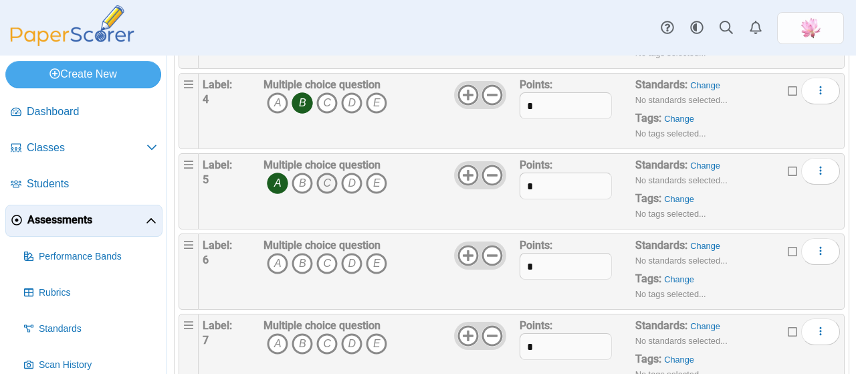
scroll to position [401, 0]
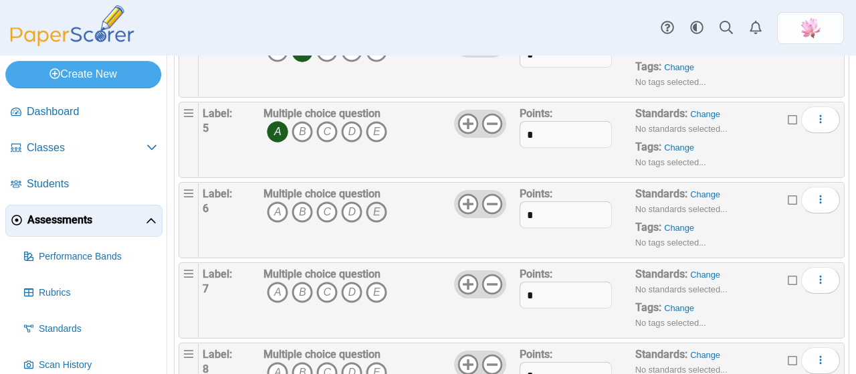
click at [381, 212] on icon "E" at bounding box center [376, 211] width 21 height 21
click at [275, 290] on icon "A" at bounding box center [277, 292] width 21 height 21
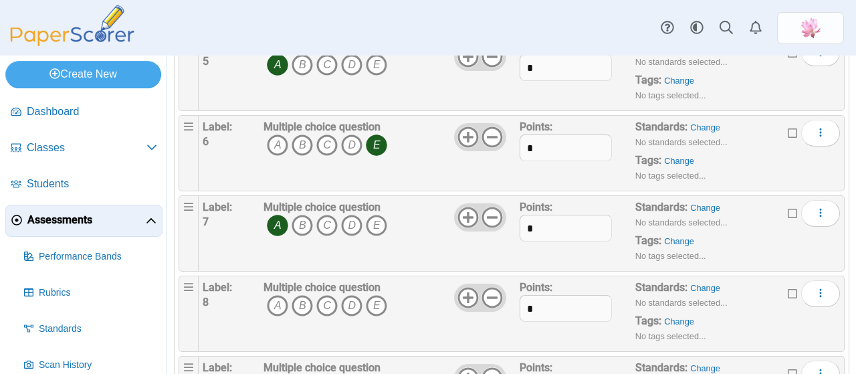
scroll to position [535, 0]
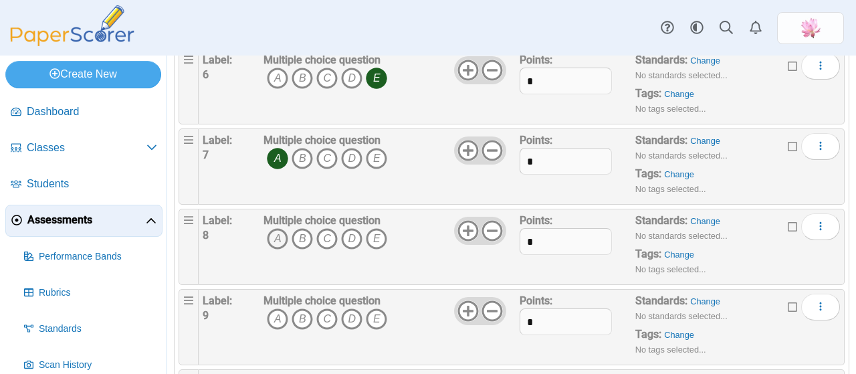
click at [280, 236] on icon "A" at bounding box center [277, 238] width 21 height 21
click at [352, 312] on icon "D" at bounding box center [351, 318] width 21 height 21
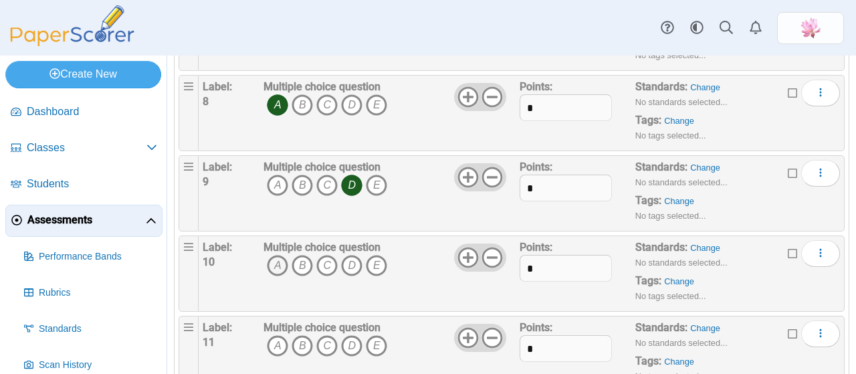
click at [271, 255] on icon "A" at bounding box center [277, 265] width 21 height 21
click at [274, 342] on icon "A" at bounding box center [277, 345] width 21 height 21
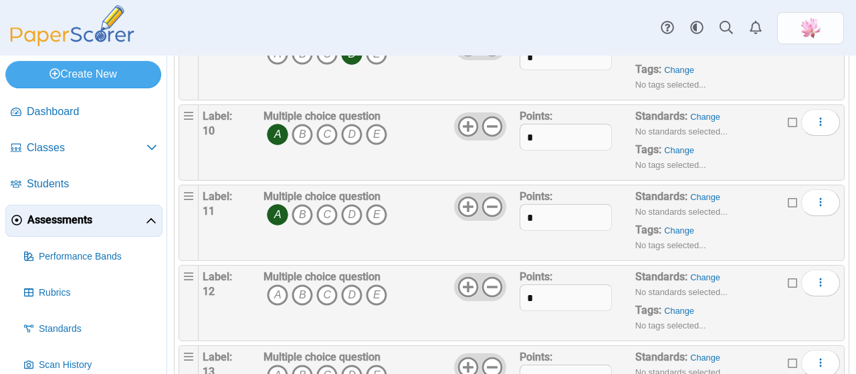
scroll to position [802, 0]
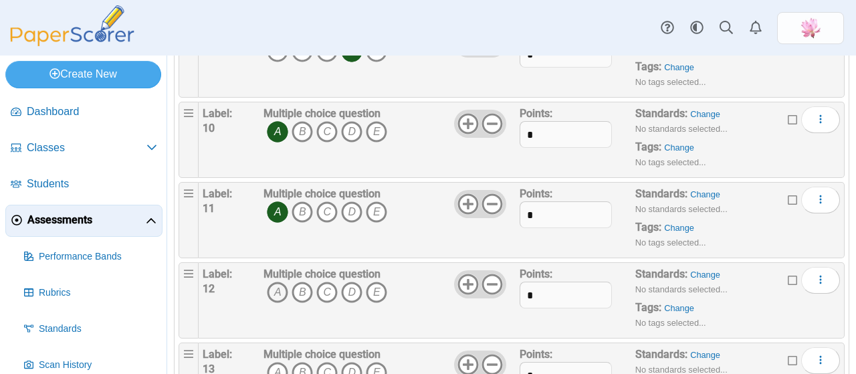
click at [281, 292] on icon "A" at bounding box center [277, 292] width 21 height 21
click at [352, 292] on icon "D" at bounding box center [351, 292] width 21 height 21
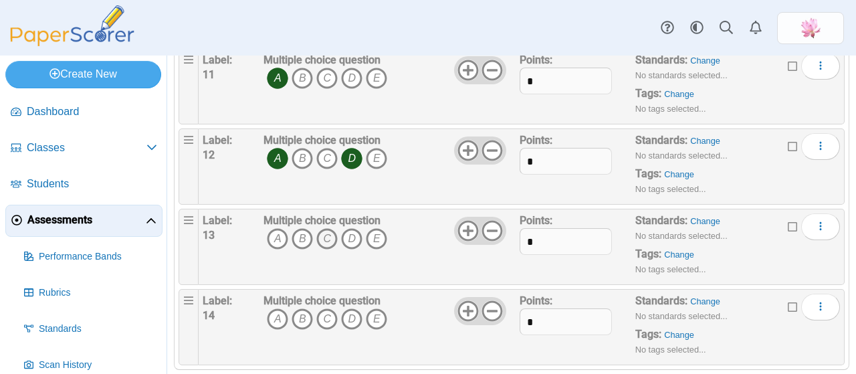
click at [326, 235] on icon "C" at bounding box center [326, 238] width 21 height 21
click at [270, 312] on icon "A" at bounding box center [277, 318] width 21 height 21
click at [329, 312] on icon "C" at bounding box center [326, 318] width 21 height 21
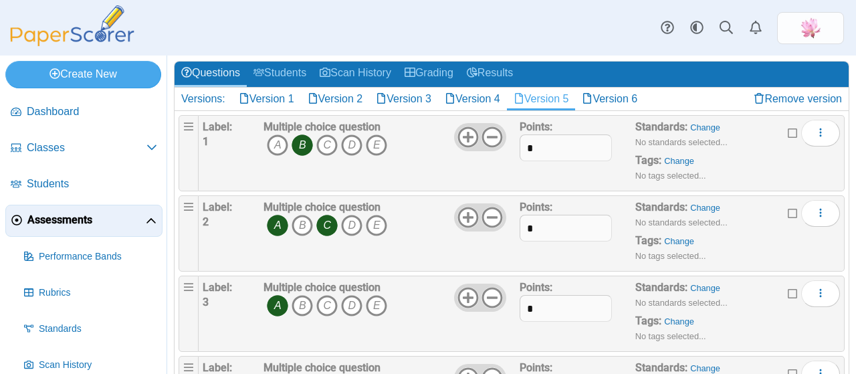
scroll to position [0, 0]
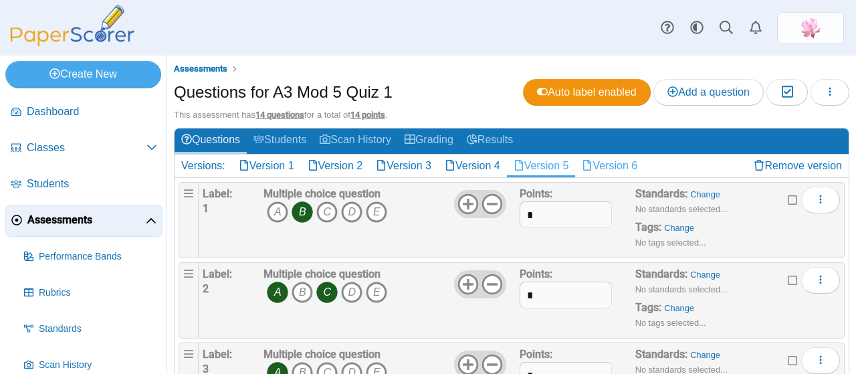
click at [591, 164] on use at bounding box center [587, 165] width 8 height 11
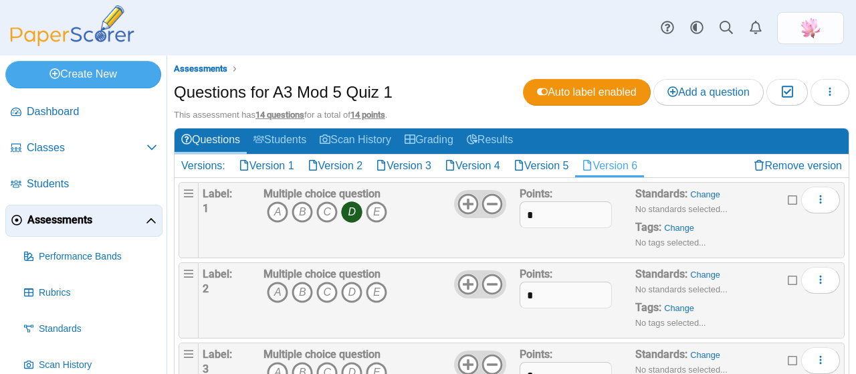
click at [275, 284] on icon "A" at bounding box center [277, 292] width 21 height 21
click at [348, 292] on icon "D" at bounding box center [351, 292] width 21 height 21
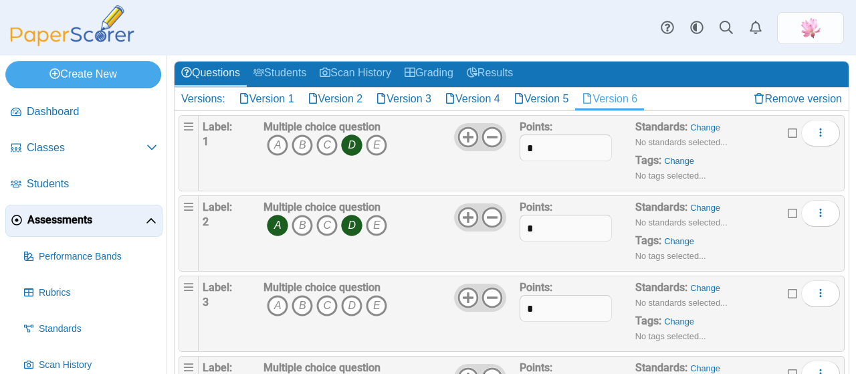
scroll to position [134, 0]
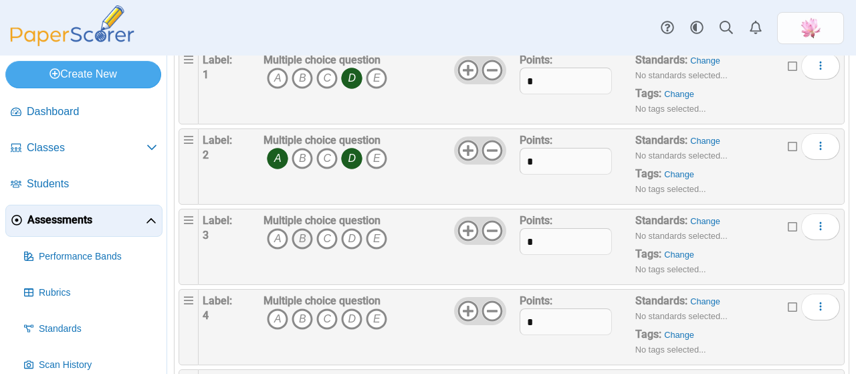
click at [304, 235] on icon "B" at bounding box center [302, 238] width 21 height 21
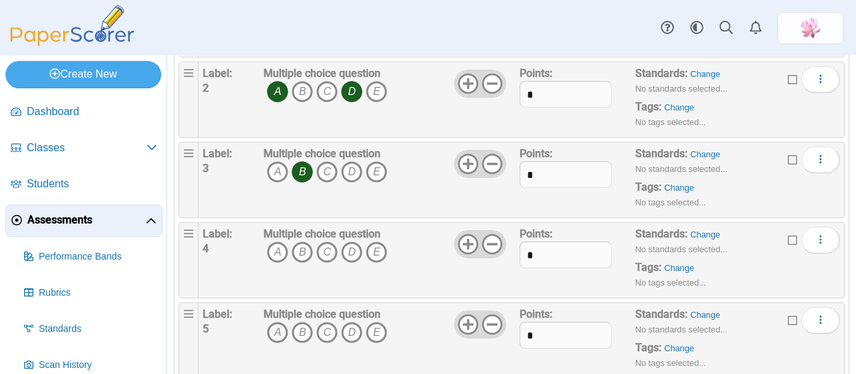
scroll to position [267, 0]
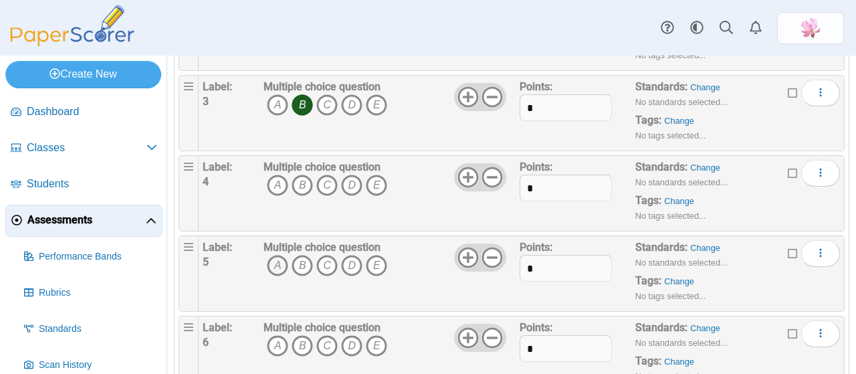
click at [275, 261] on icon "A" at bounding box center [277, 265] width 21 height 21
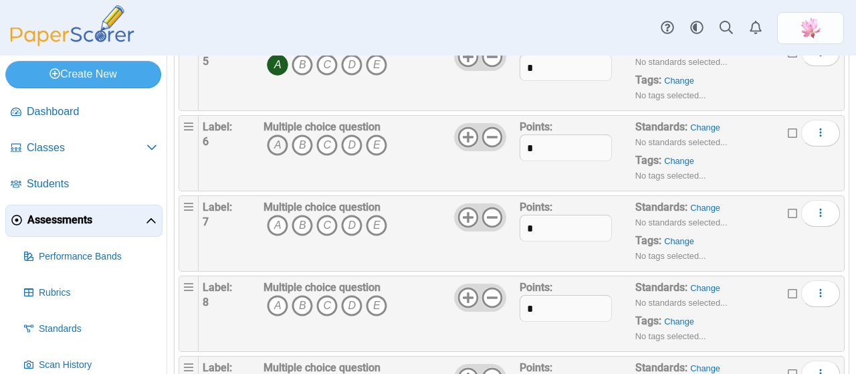
click at [271, 143] on icon "A" at bounding box center [277, 144] width 21 height 21
click at [324, 139] on icon "C" at bounding box center [326, 144] width 21 height 21
click at [271, 224] on icon "A" at bounding box center [277, 225] width 21 height 21
click at [328, 138] on icon "C" at bounding box center [326, 144] width 21 height 21
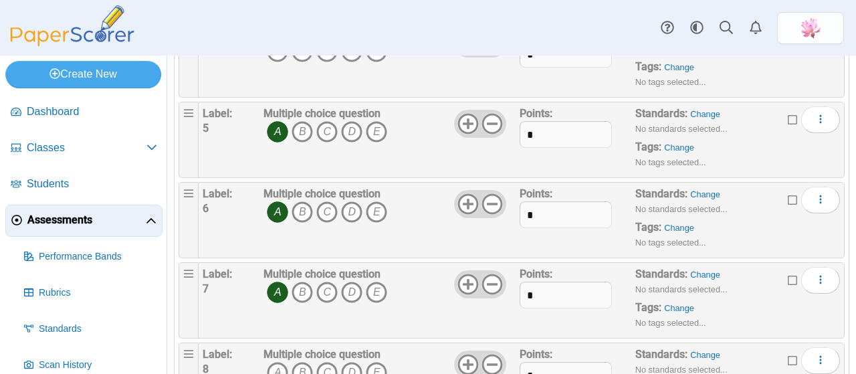
scroll to position [334, 0]
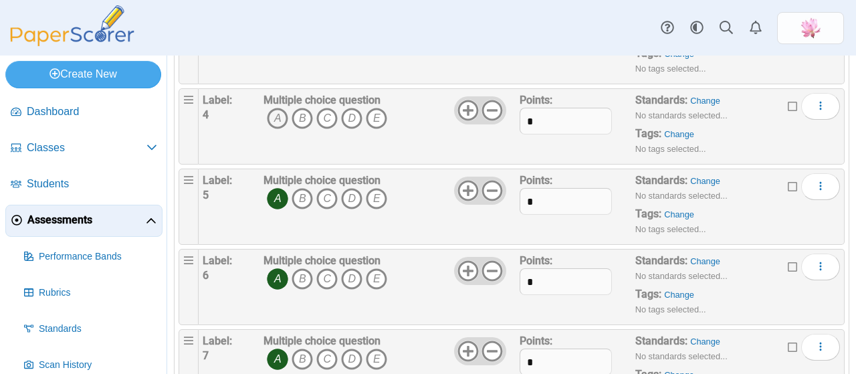
click at [283, 115] on icon "A" at bounding box center [277, 118] width 21 height 21
click at [329, 192] on icon "C" at bounding box center [326, 198] width 21 height 21
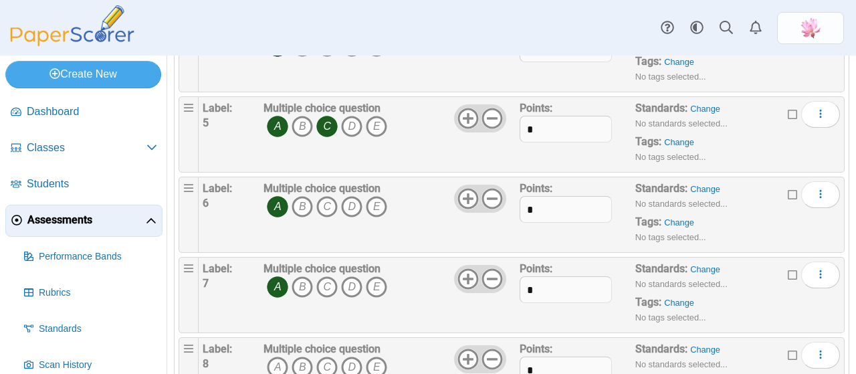
scroll to position [468, 0]
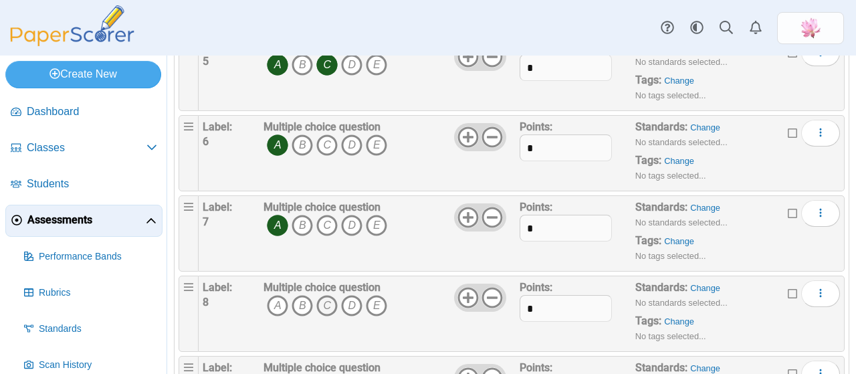
click at [322, 298] on icon "C" at bounding box center [326, 305] width 21 height 21
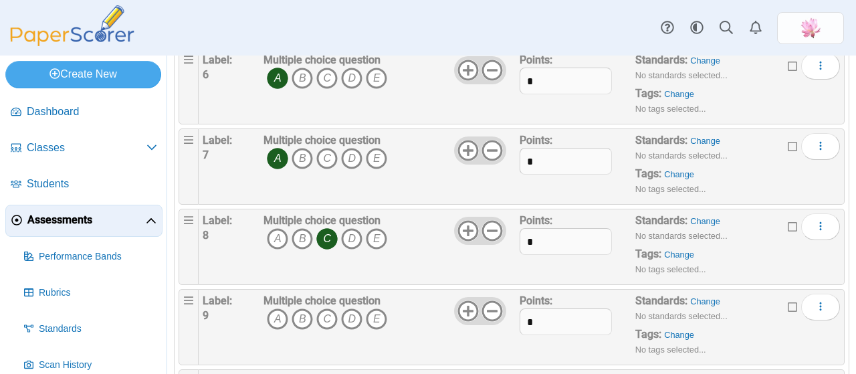
scroll to position [602, 0]
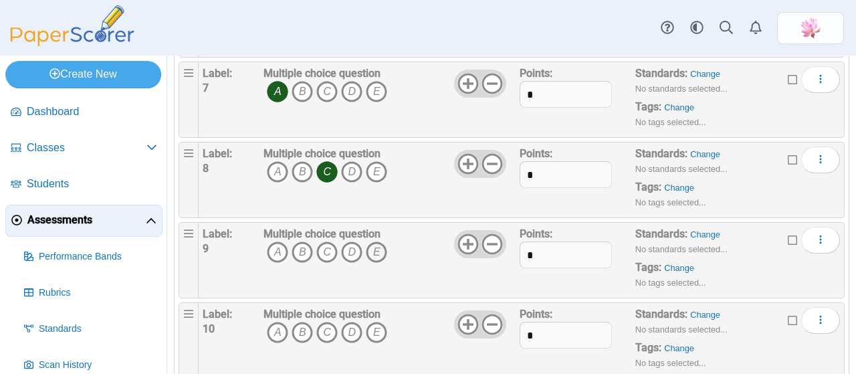
click at [373, 245] on icon "E" at bounding box center [376, 251] width 21 height 21
click at [301, 327] on icon "B" at bounding box center [302, 332] width 21 height 21
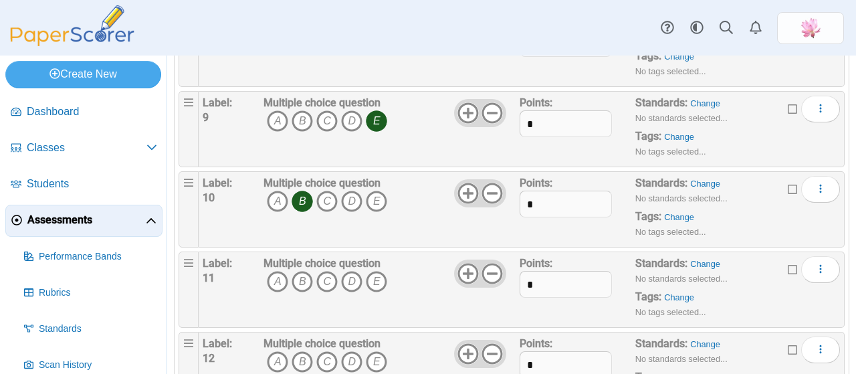
scroll to position [736, 0]
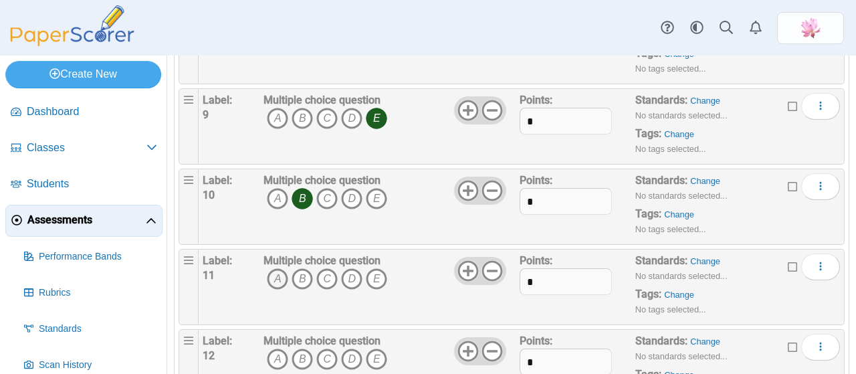
click at [280, 268] on icon "A" at bounding box center [277, 278] width 21 height 21
click at [329, 272] on icon "C" at bounding box center [326, 278] width 21 height 21
click at [282, 348] on icon "A" at bounding box center [277, 358] width 21 height 21
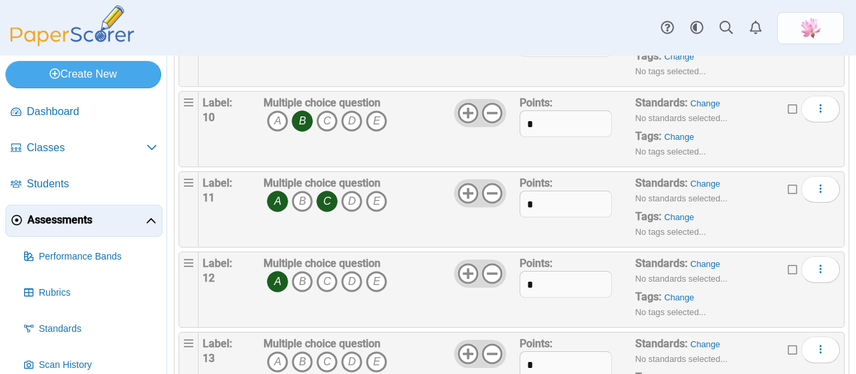
scroll to position [869, 0]
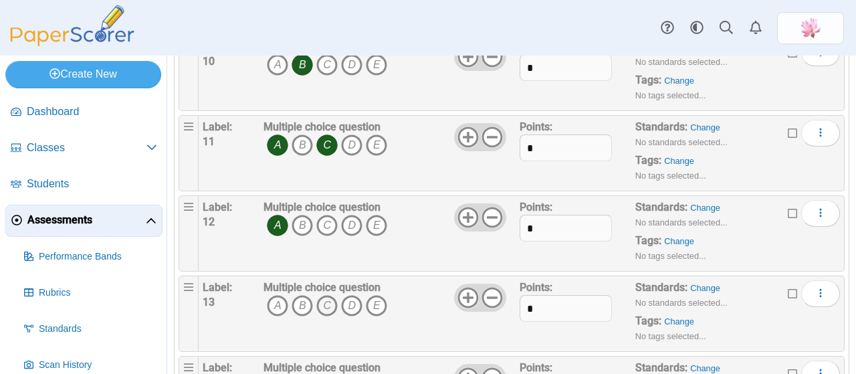
click at [329, 295] on icon "C" at bounding box center [326, 305] width 21 height 21
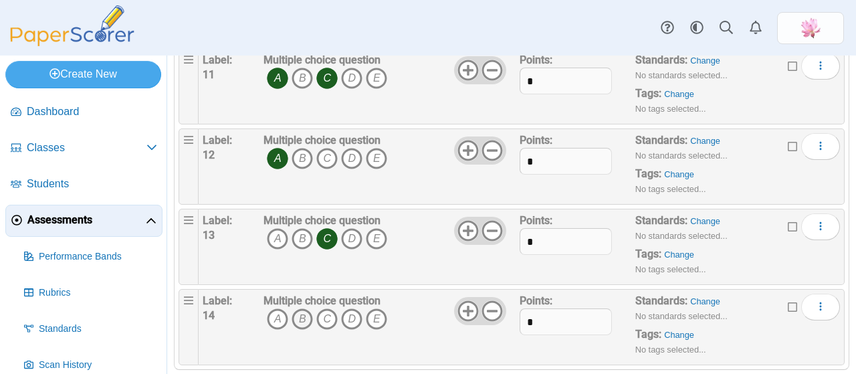
scroll to position [950, 0]
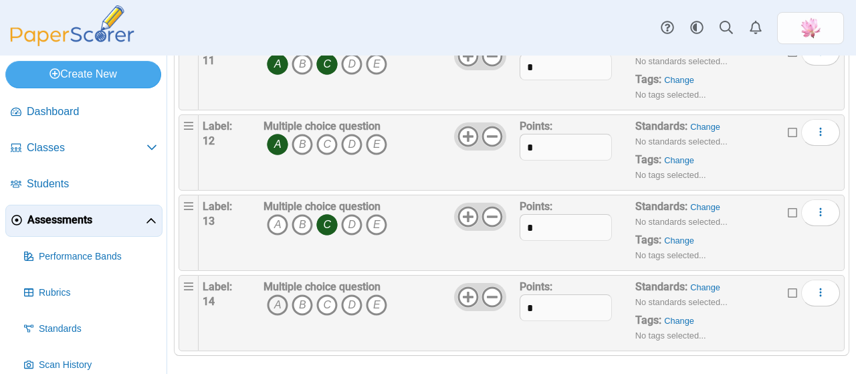
click at [276, 295] on icon "A" at bounding box center [277, 304] width 21 height 21
